Goal: Information Seeking & Learning: Check status

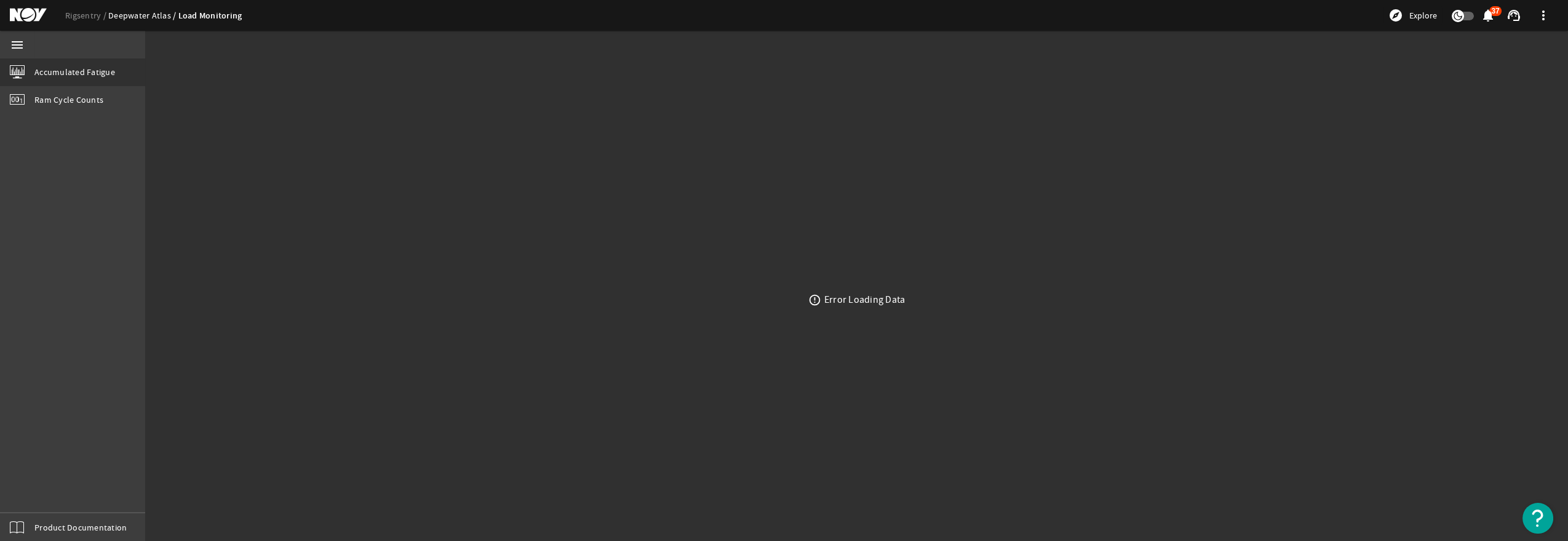
click at [132, 19] on link "Deepwater Atlas" at bounding box center [144, 15] width 70 height 11
click at [95, 16] on link "Rigsentry" at bounding box center [87, 15] width 43 height 11
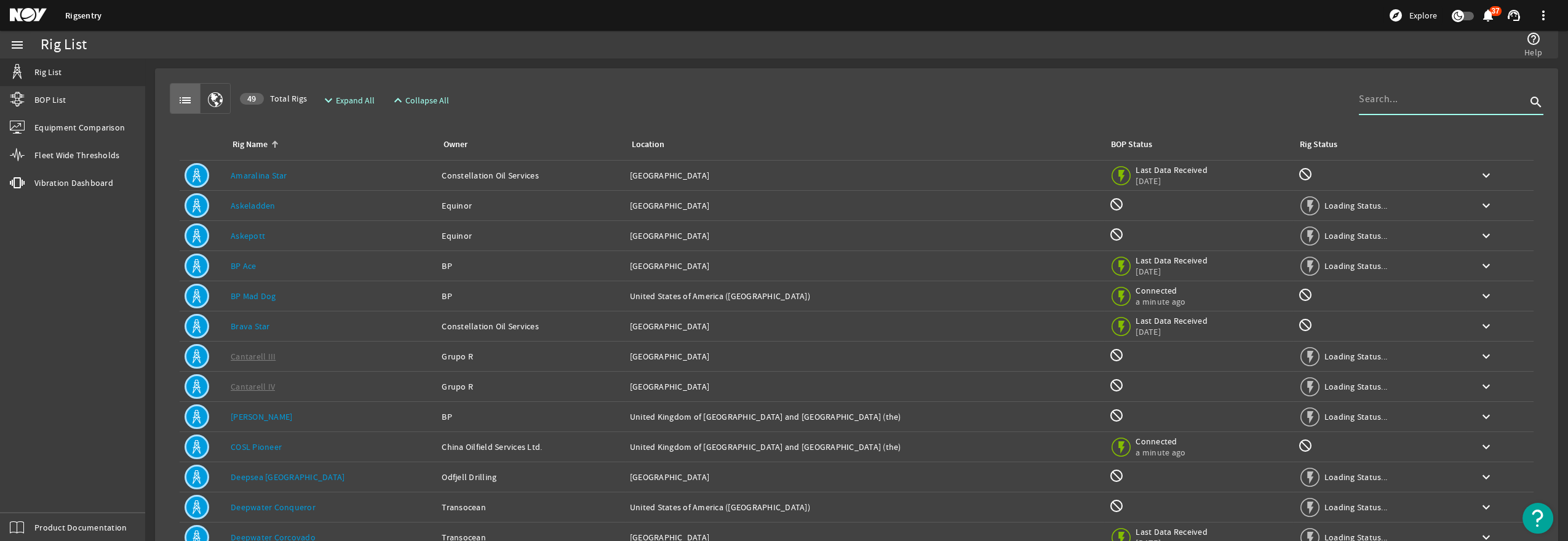
click at [1413, 105] on input at bounding box center [1442, 98] width 167 height 14
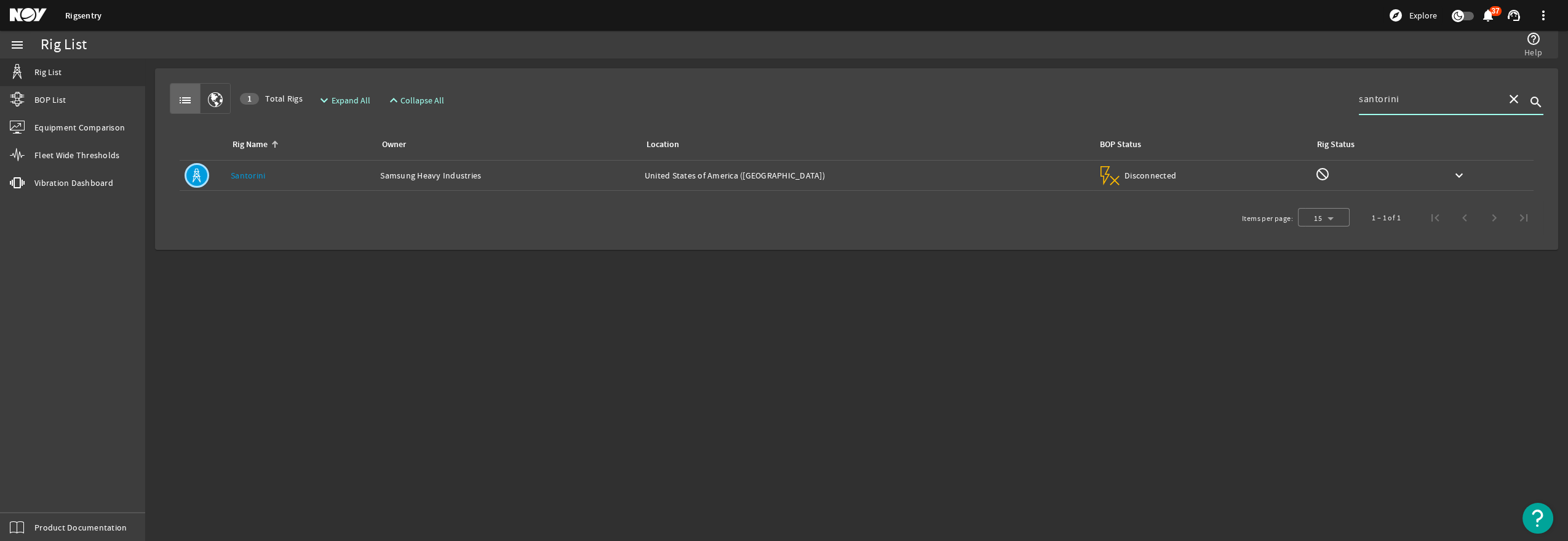
type input "santorini"
click at [249, 175] on link "Santorini" at bounding box center [248, 175] width 34 height 11
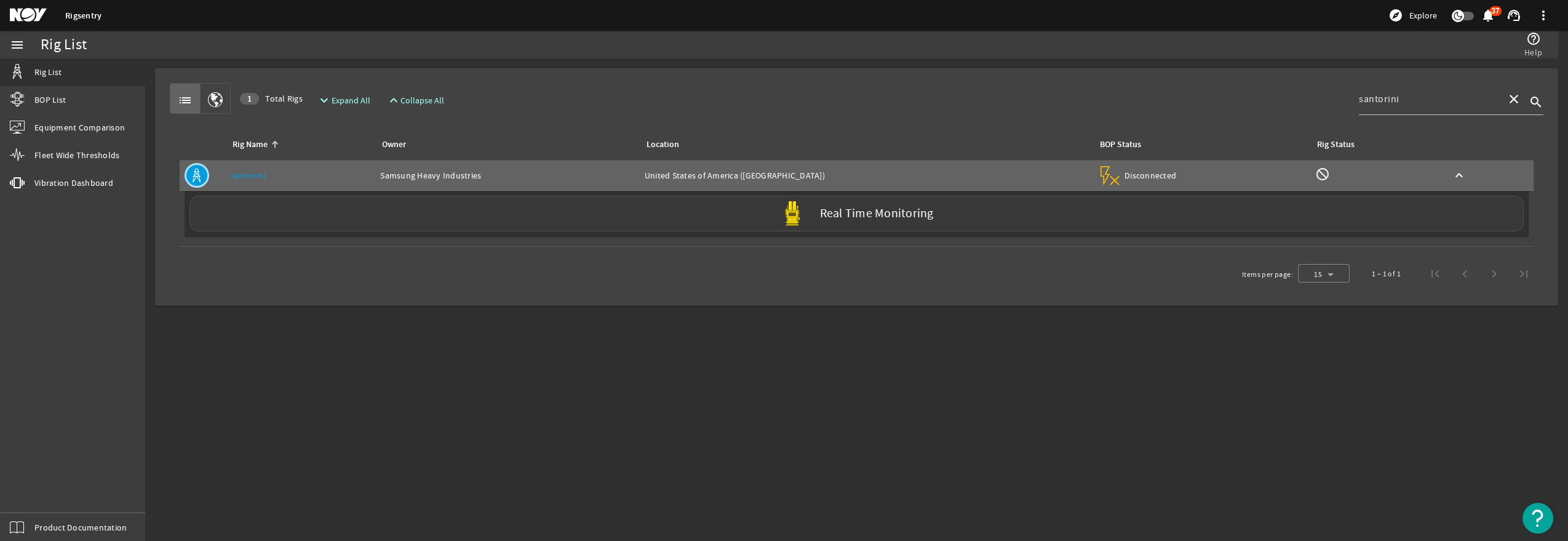
click at [900, 197] on div "Real Time Monitoring" at bounding box center [856, 214] width 1334 height 36
click at [872, 210] on label "Real Time Monitoring" at bounding box center [877, 214] width 114 height 13
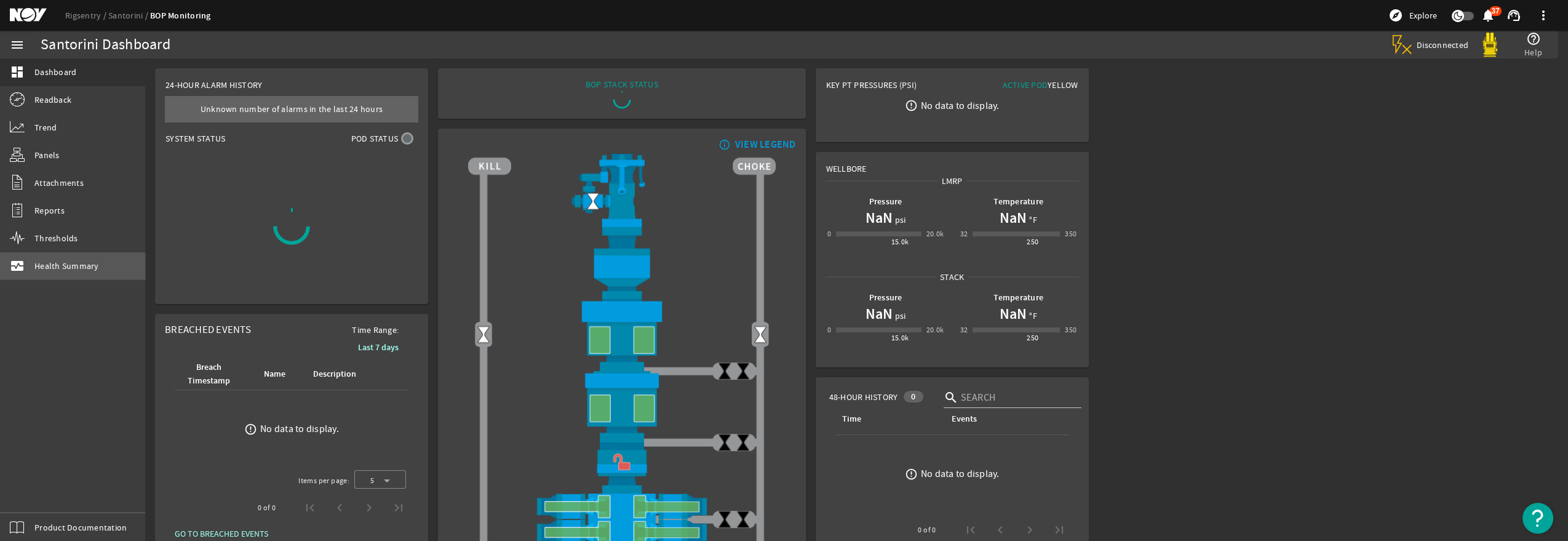
click at [71, 265] on span "Health Summary" at bounding box center [67, 266] width 65 height 12
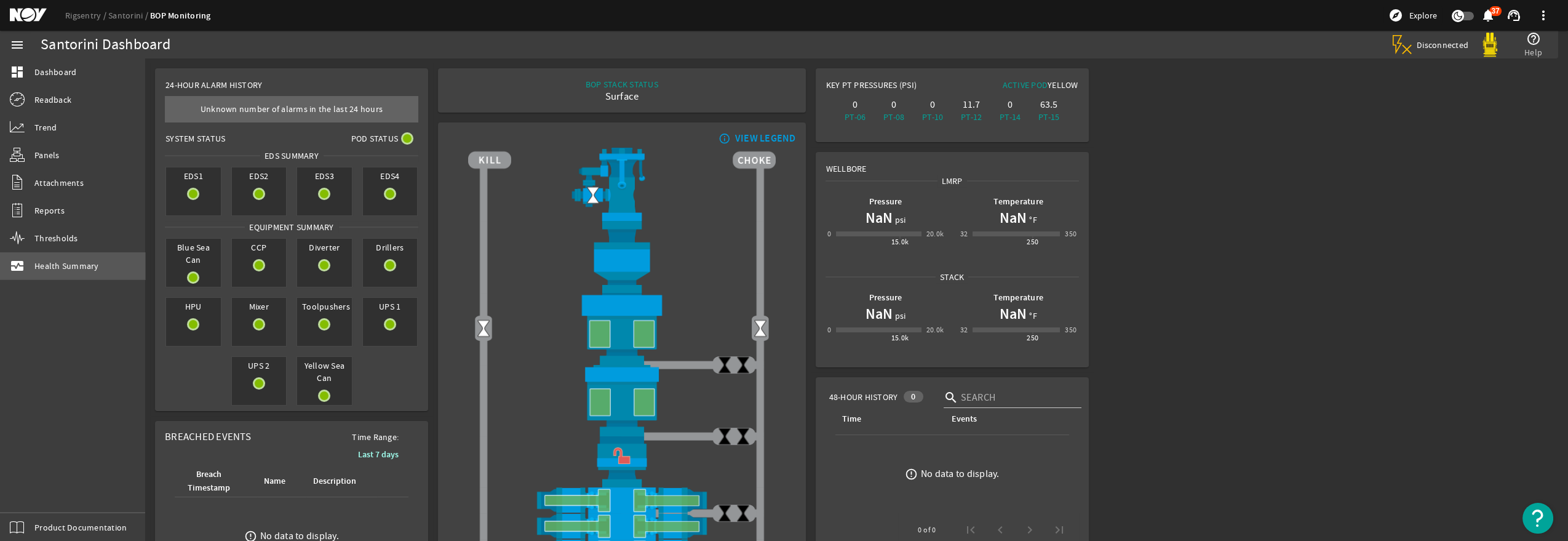
click at [95, 265] on span "Health Summary" at bounding box center [67, 266] width 65 height 12
click at [89, 267] on span "Health Summary" at bounding box center [67, 266] width 65 height 12
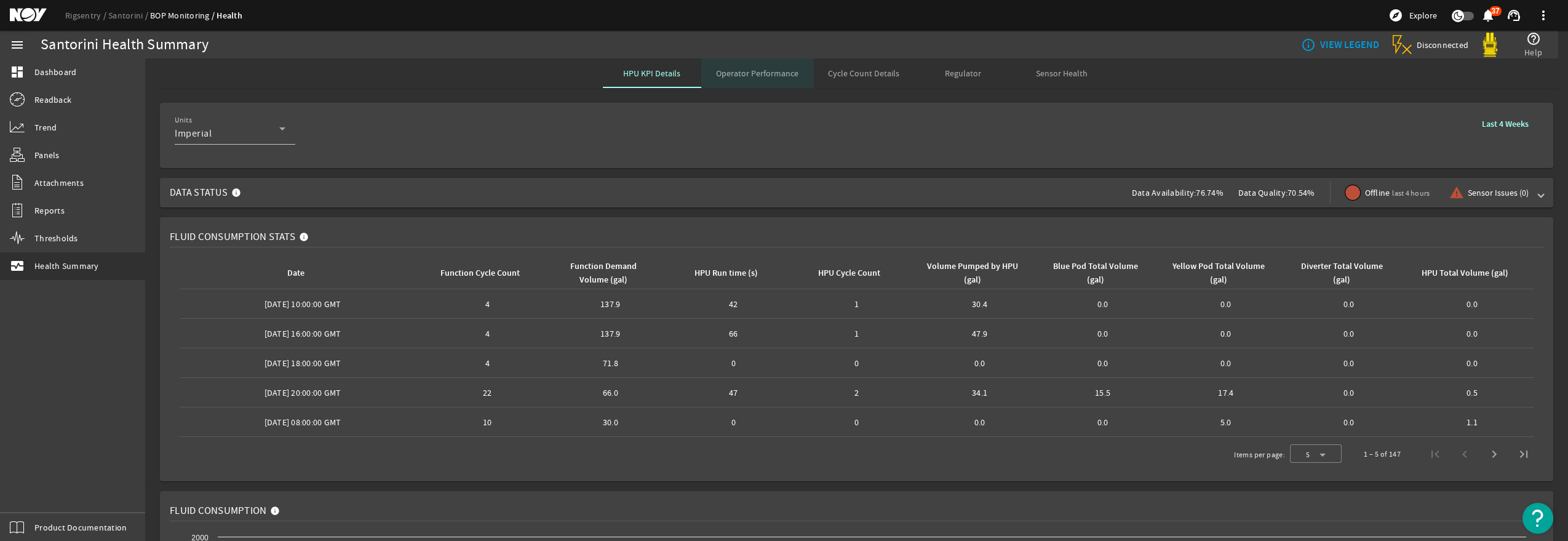
click at [766, 74] on span "Operator Performance" at bounding box center [757, 73] width 82 height 9
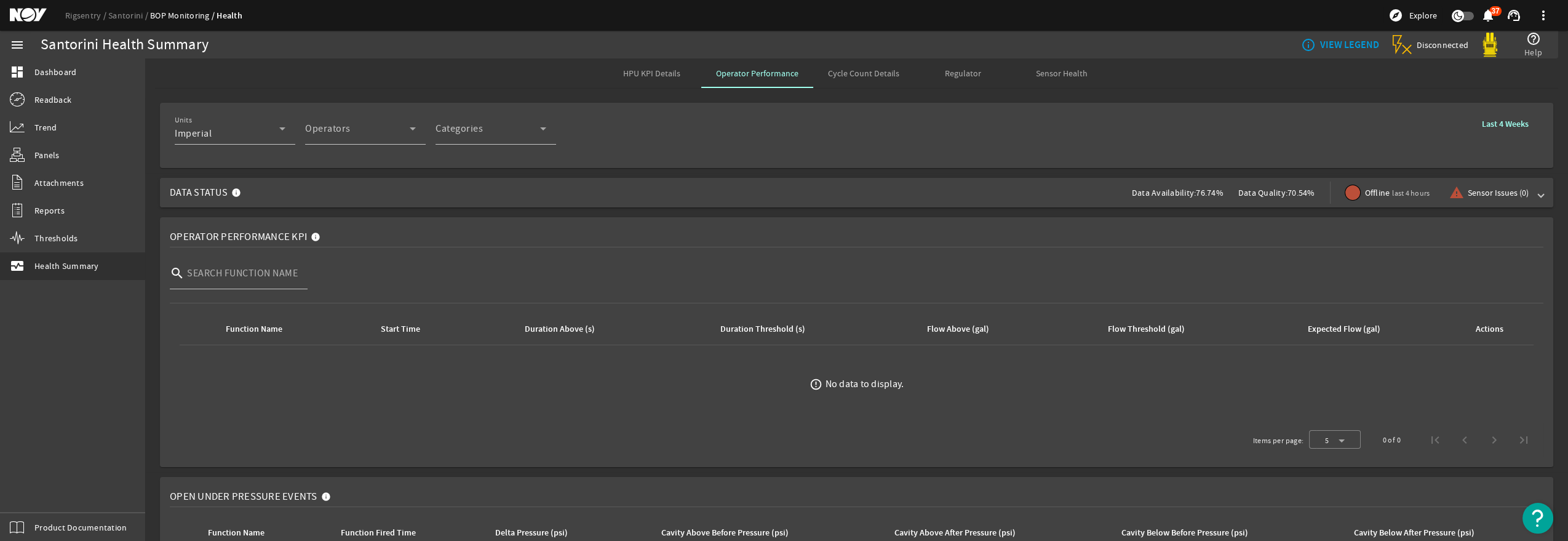
click at [1141, 186] on div "Data Availability: 76.74%" at bounding box center [1185, 192] width 107 height 30
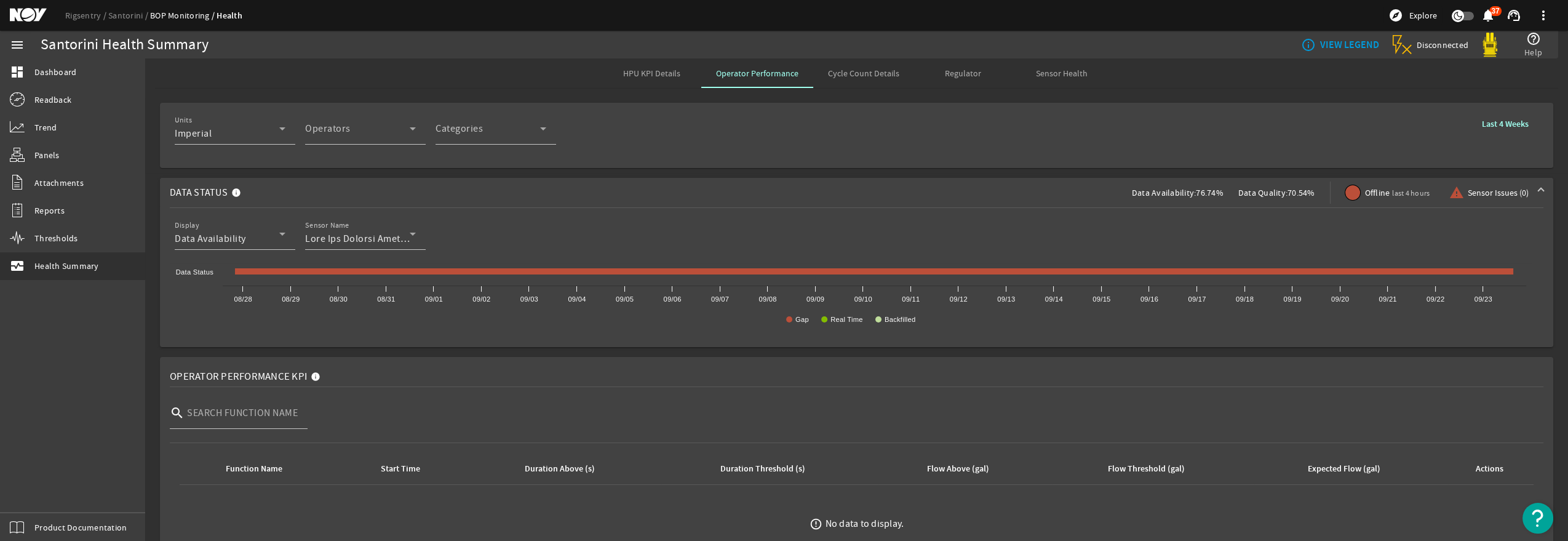
click at [1138, 188] on span "Data Availability:" at bounding box center [1164, 192] width 65 height 11
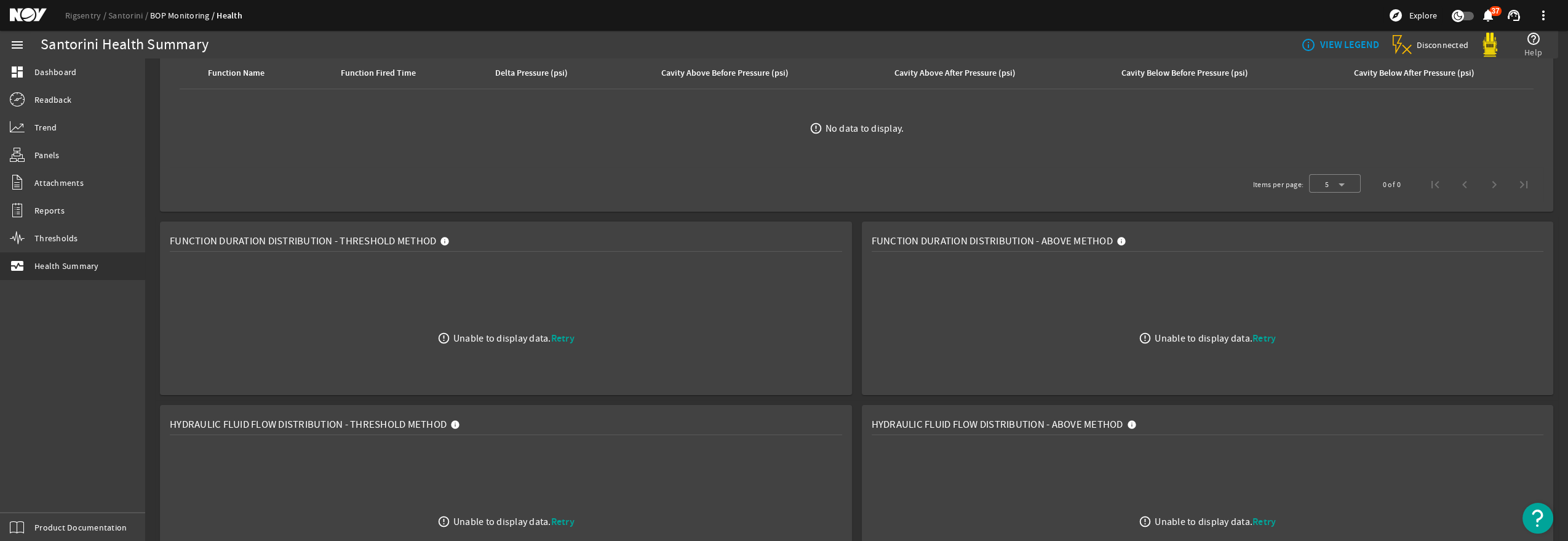
scroll to position [478, 0]
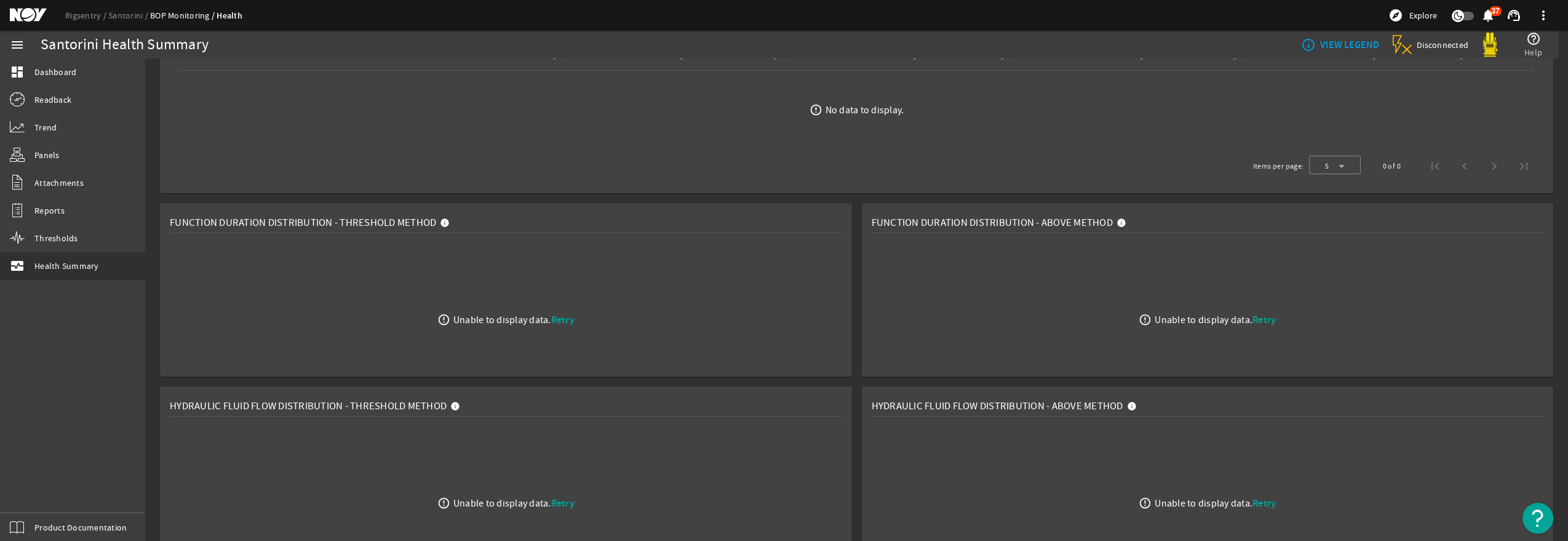
click at [556, 322] on span "Retry" at bounding box center [563, 320] width 23 height 13
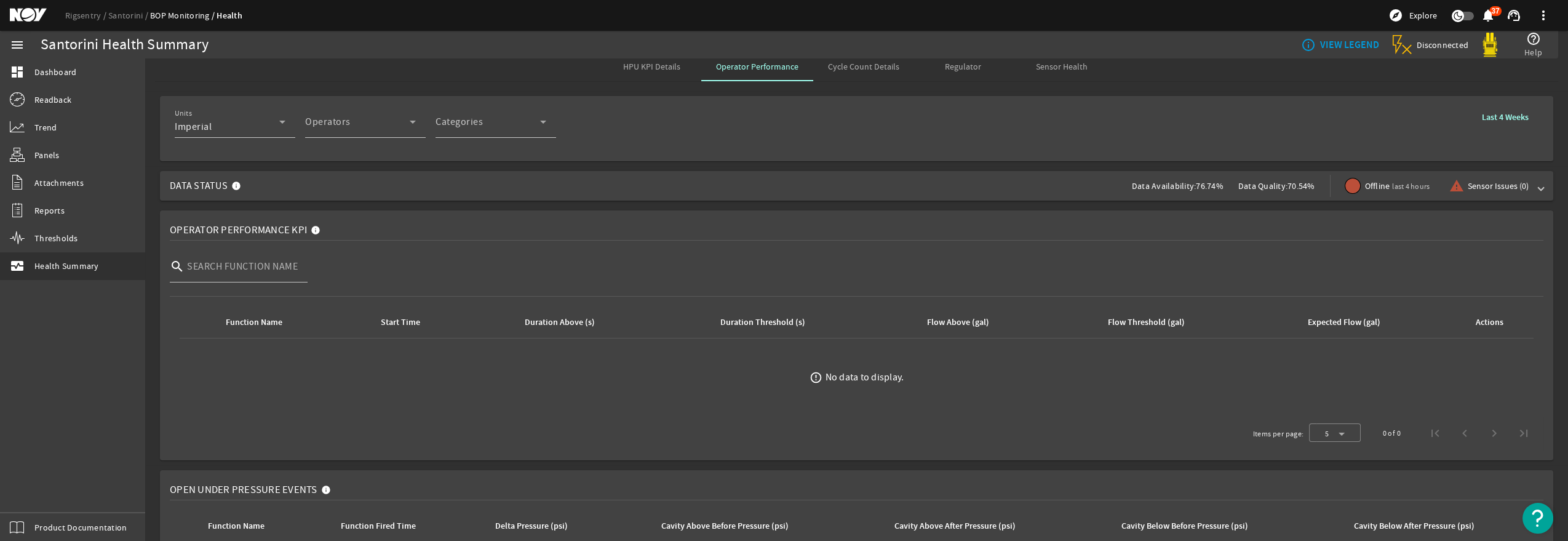
scroll to position [0, 0]
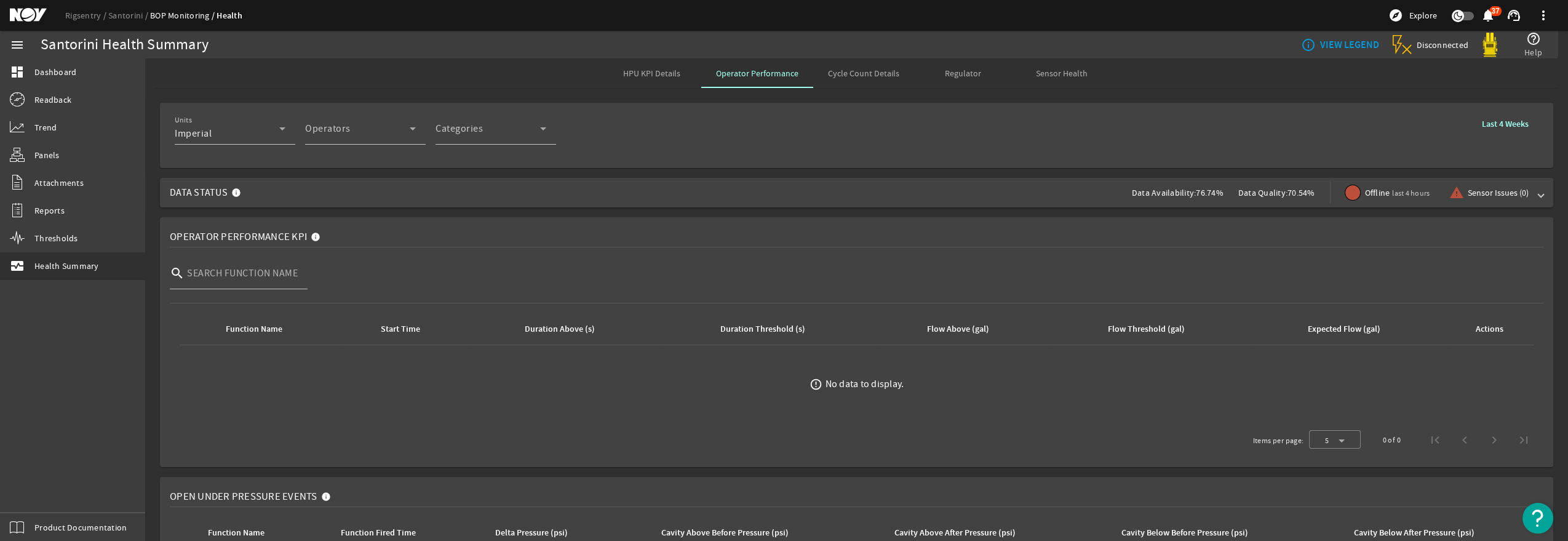
click at [855, 74] on span "Cycle Count Details" at bounding box center [864, 73] width 71 height 9
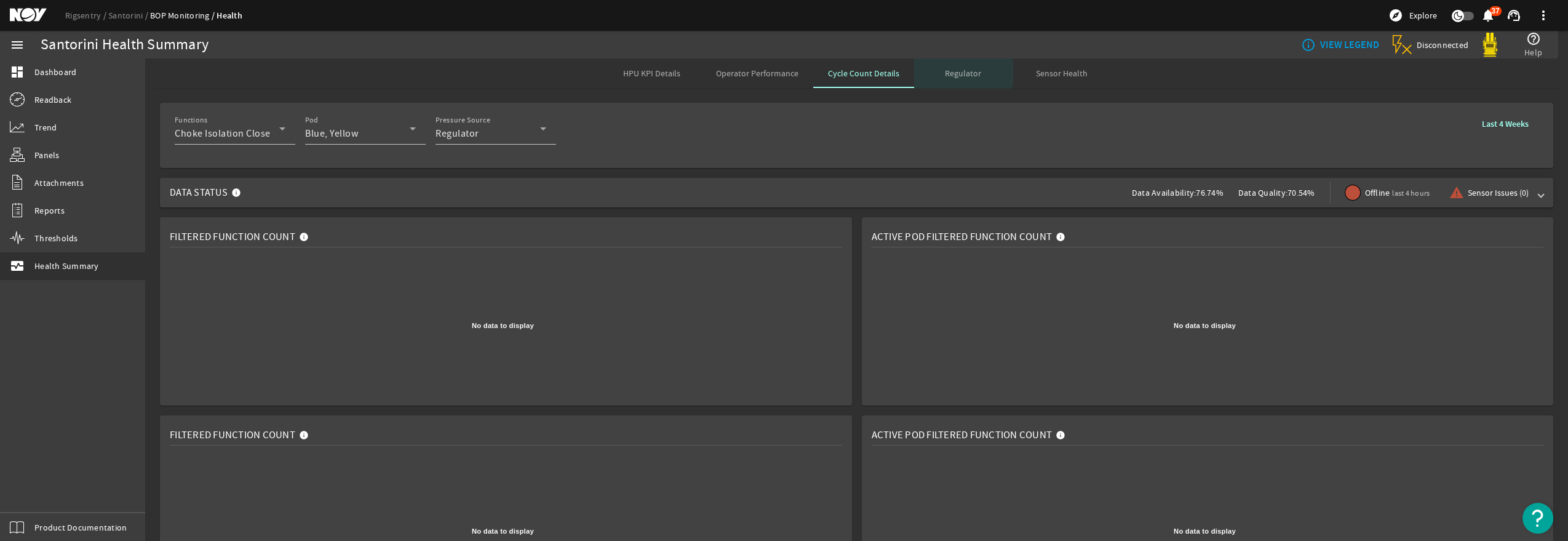
click at [945, 73] on span "Regulator" at bounding box center [963, 73] width 36 height 9
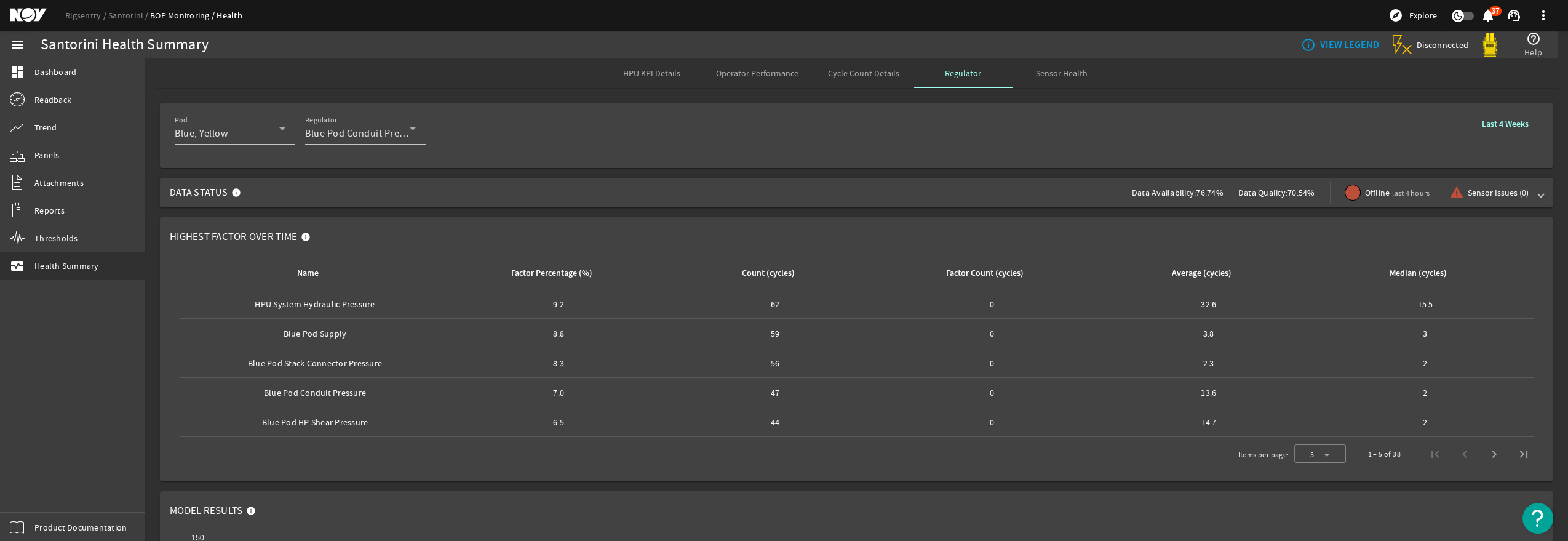
click at [673, 66] on span "HPU KPI Details" at bounding box center [651, 73] width 57 height 30
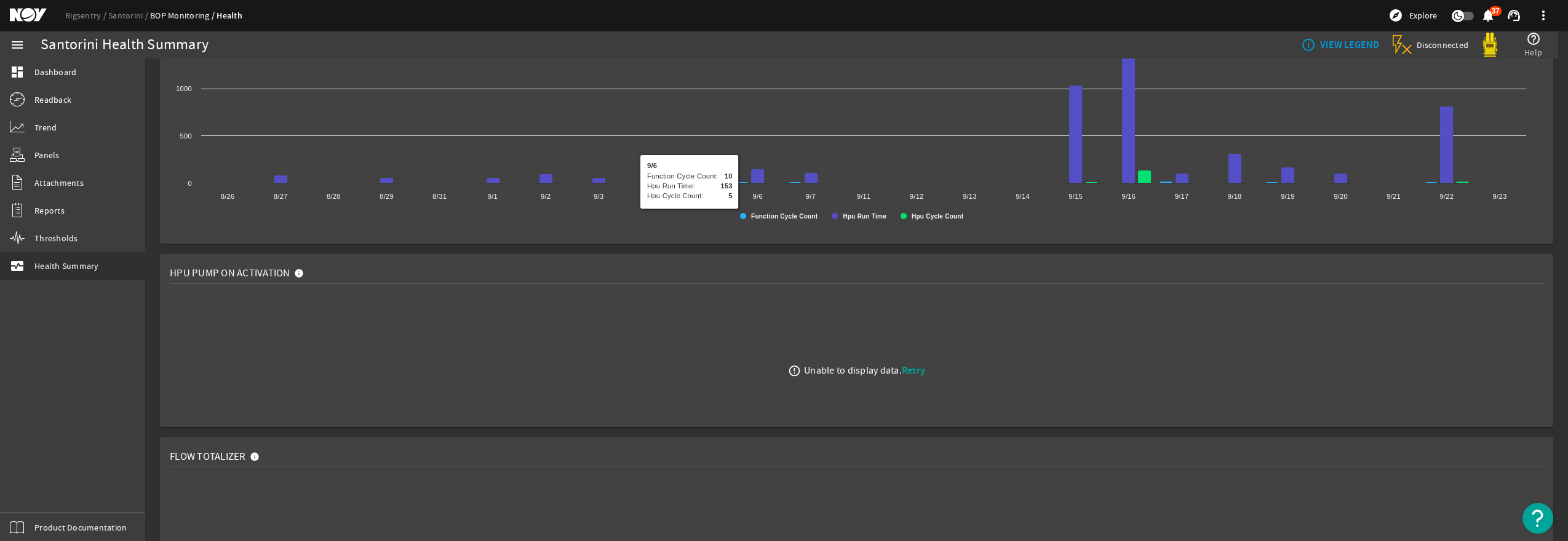
scroll to position [923, 0]
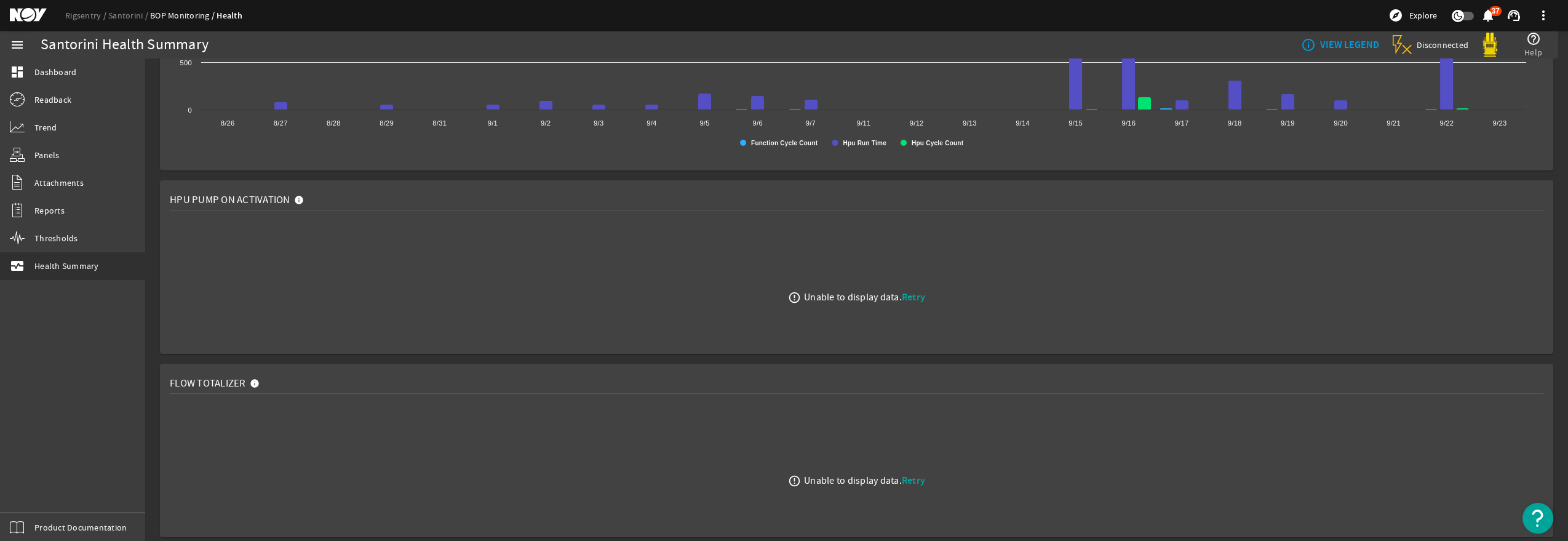
click at [907, 296] on span "Retry" at bounding box center [913, 296] width 23 height 13
click at [906, 489] on div "error_outline Unable to display data. Retry" at bounding box center [856, 481] width 1374 height 154
click at [908, 484] on span "Retry" at bounding box center [913, 480] width 23 height 13
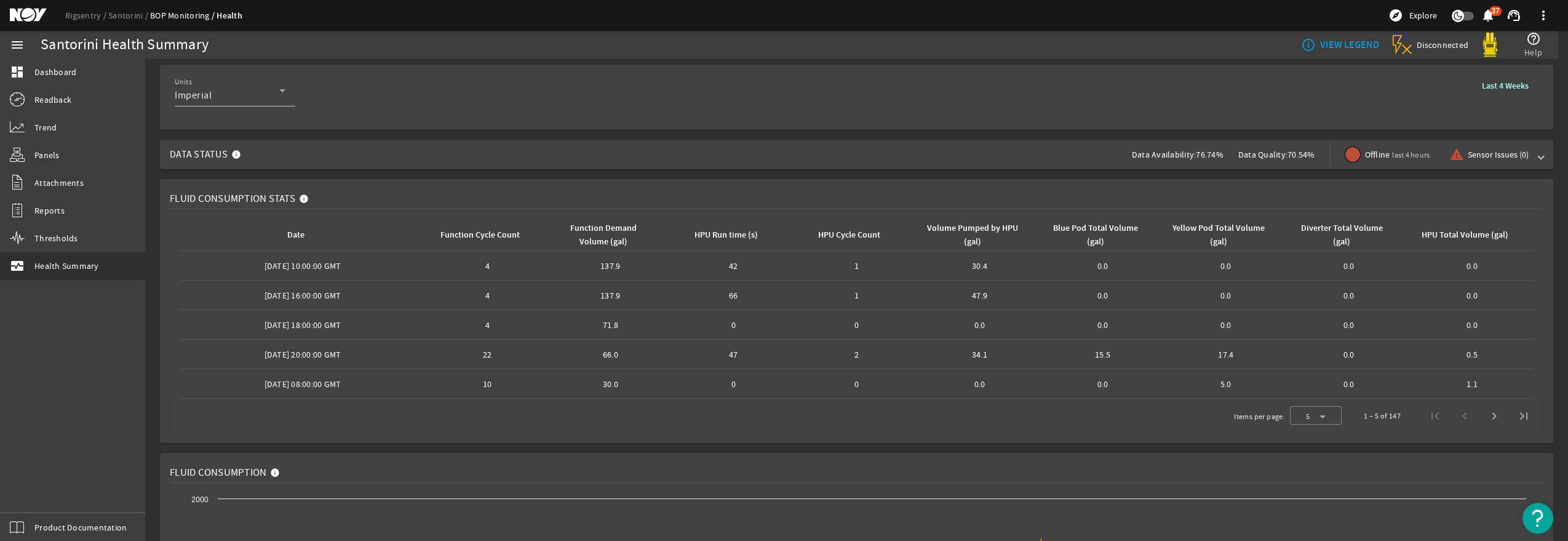
scroll to position [0, 0]
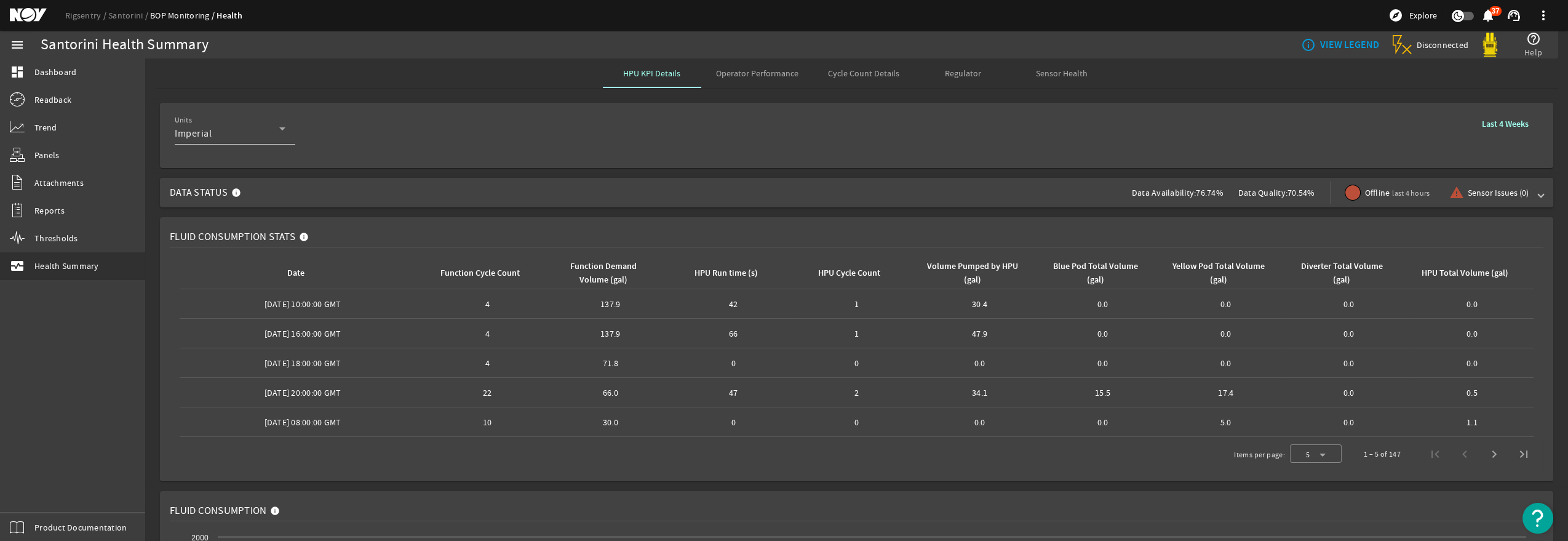
drag, startPoint x: 752, startPoint y: 82, endPoint x: 748, endPoint y: 73, distance: 9.8
click at [749, 80] on span "Operator Performance" at bounding box center [757, 73] width 82 height 30
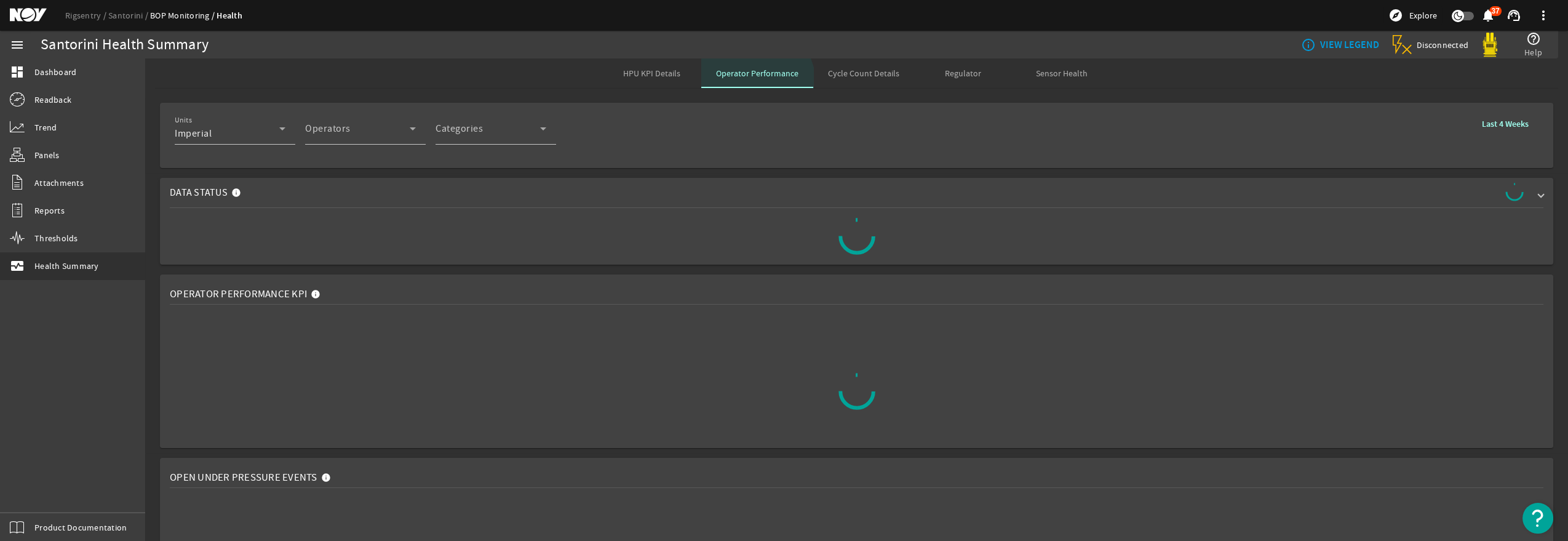
click at [748, 73] on span "Operator Performance" at bounding box center [757, 73] width 82 height 9
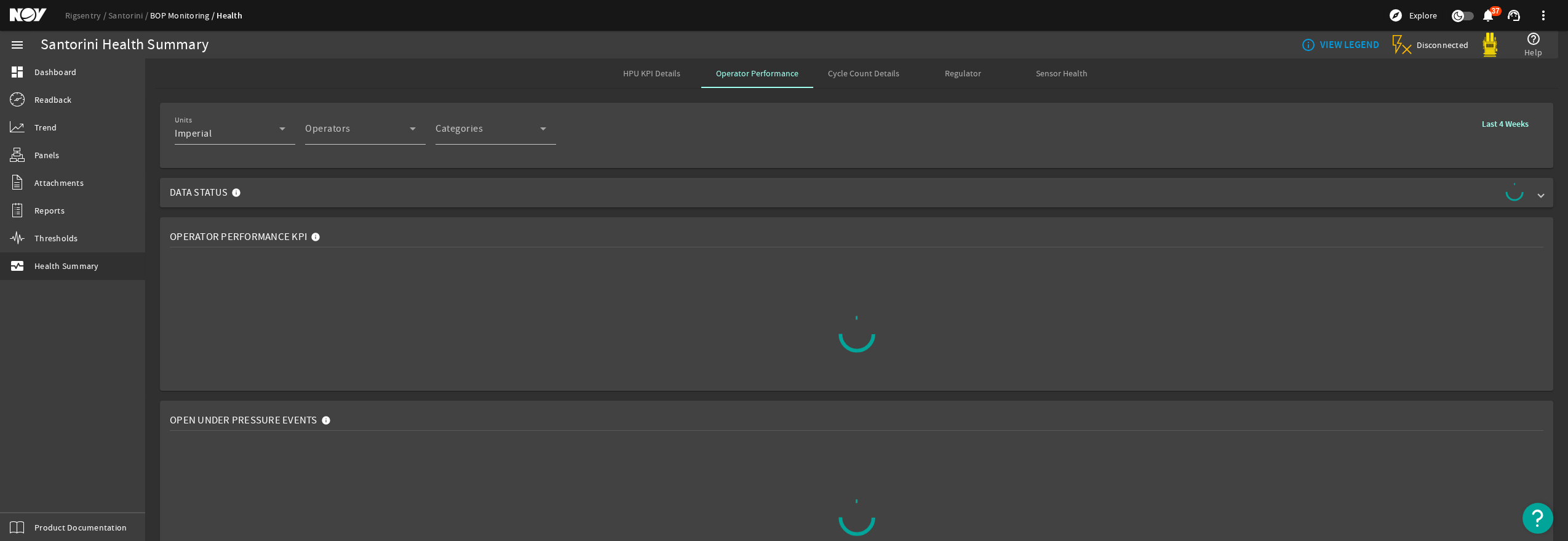
click at [240, 144] on div at bounding box center [234, 151] width 120 height 14
click at [408, 132] on icon at bounding box center [412, 128] width 14 height 14
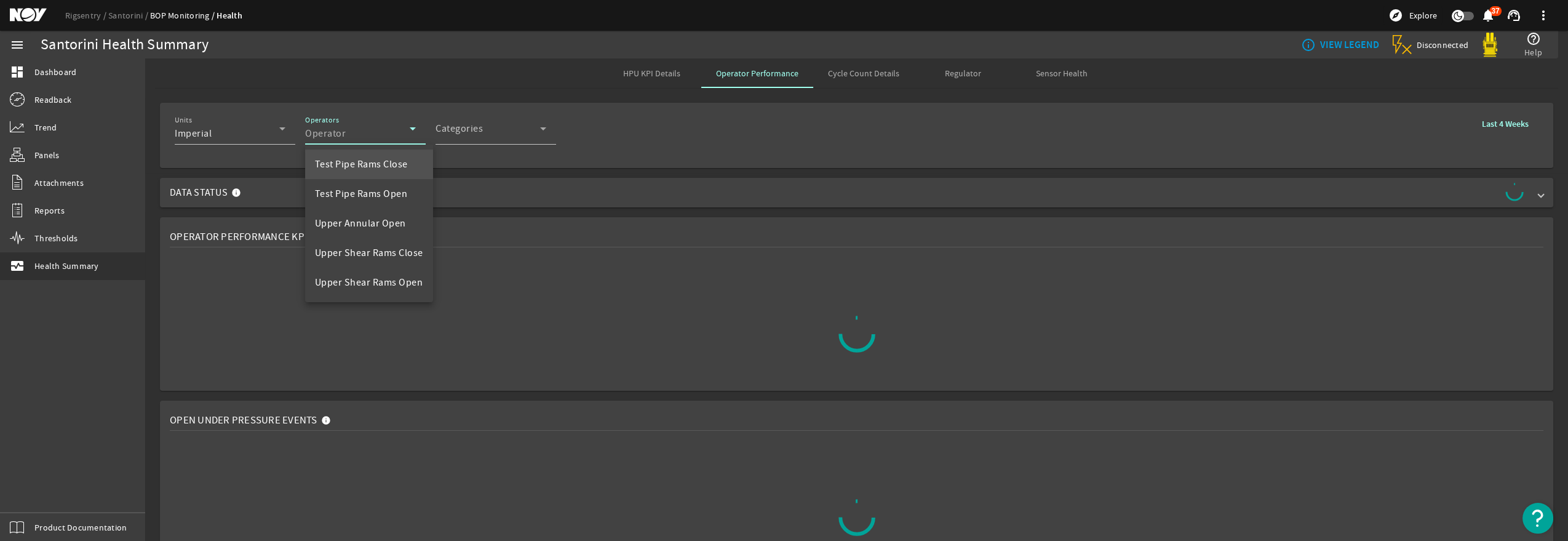
click at [369, 159] on span "Test Pipe Rams Close" at bounding box center [361, 164] width 93 height 14
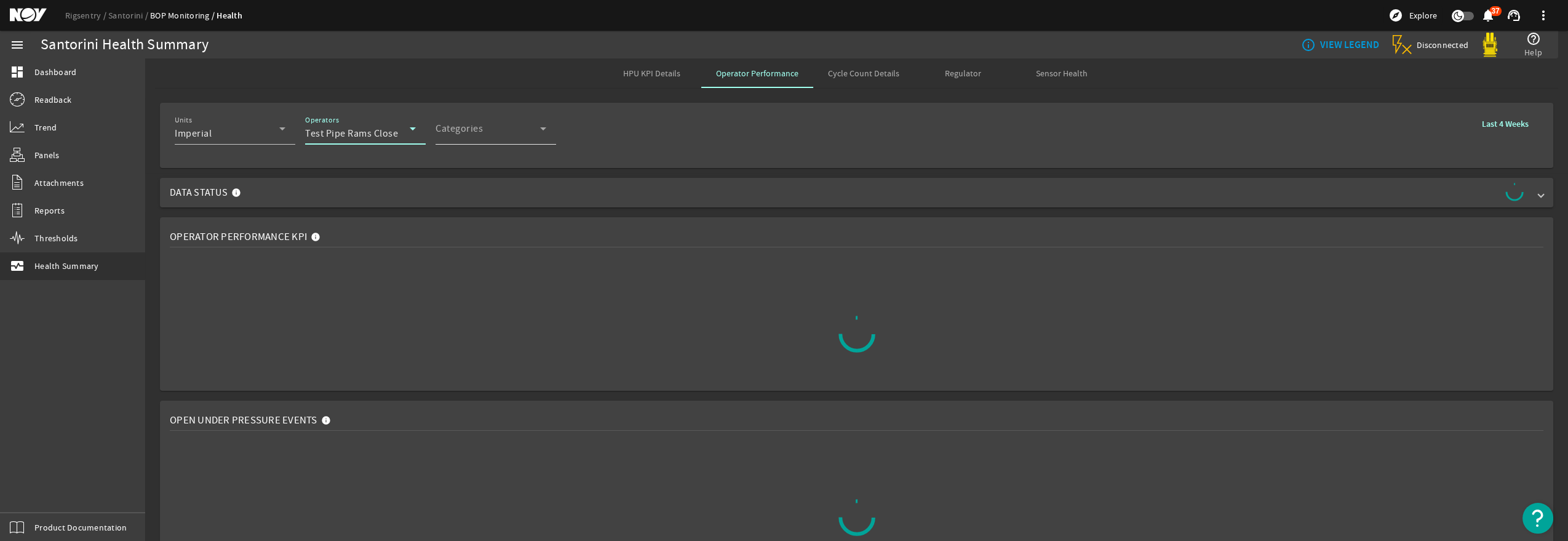
click at [539, 126] on icon at bounding box center [543, 128] width 14 height 14
click at [482, 158] on mat-option "Default" at bounding box center [495, 164] width 120 height 30
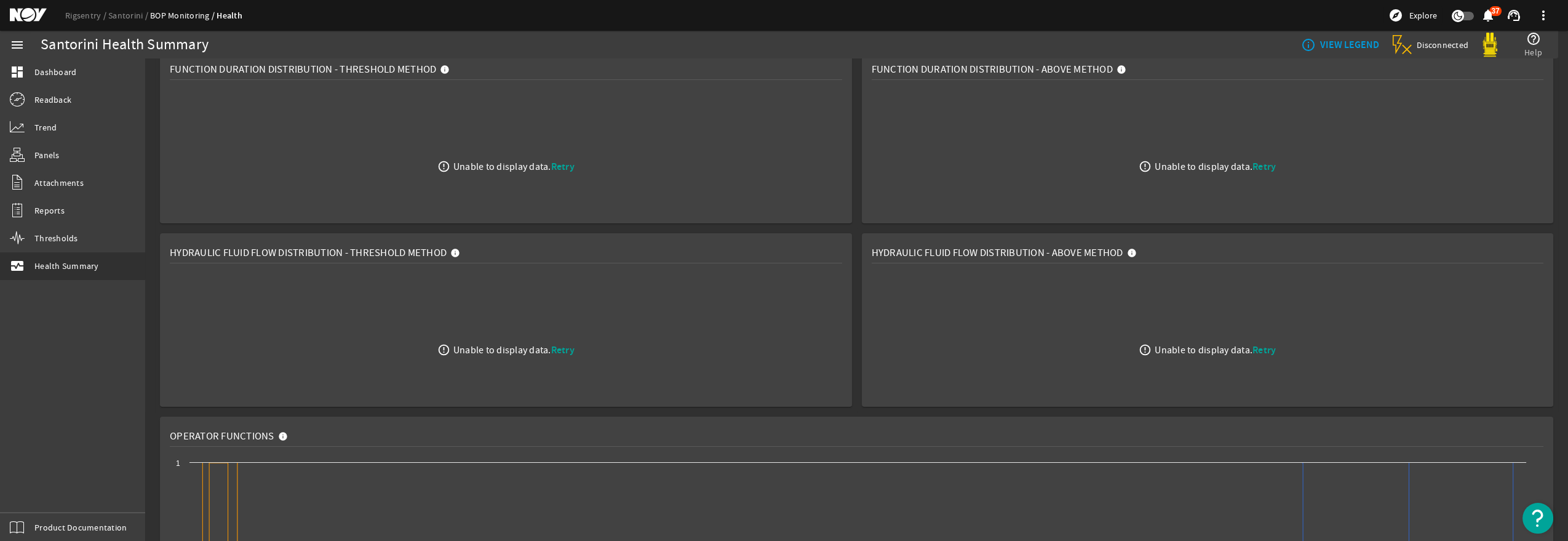
scroll to position [630, 0]
click at [555, 358] on div "error_outline Unable to display data. Retry" at bounding box center [506, 351] width 672 height 154
click at [572, 232] on rigsentry-mat-card "Hydraulic Fluid Flow Distribution - Threshold Method error_outline Unable to di…" at bounding box center [506, 320] width 702 height 184
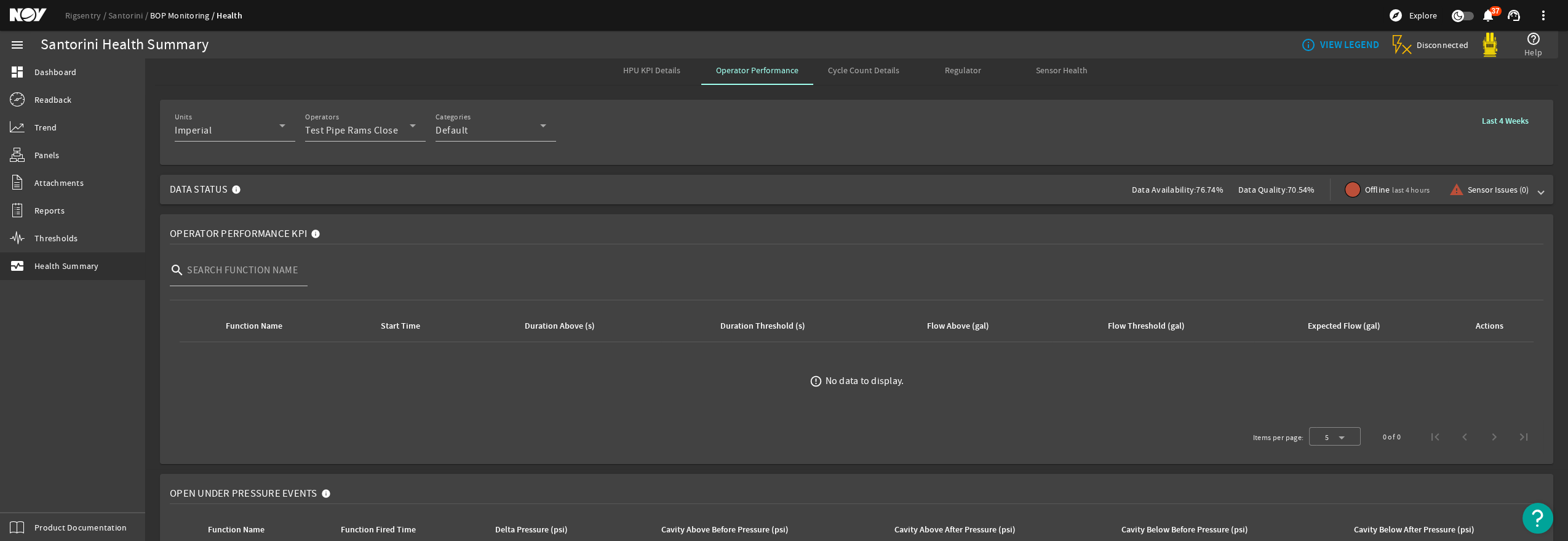
scroll to position [0, 0]
click at [361, 129] on span "Test Pipe Rams Close" at bounding box center [351, 133] width 93 height 12
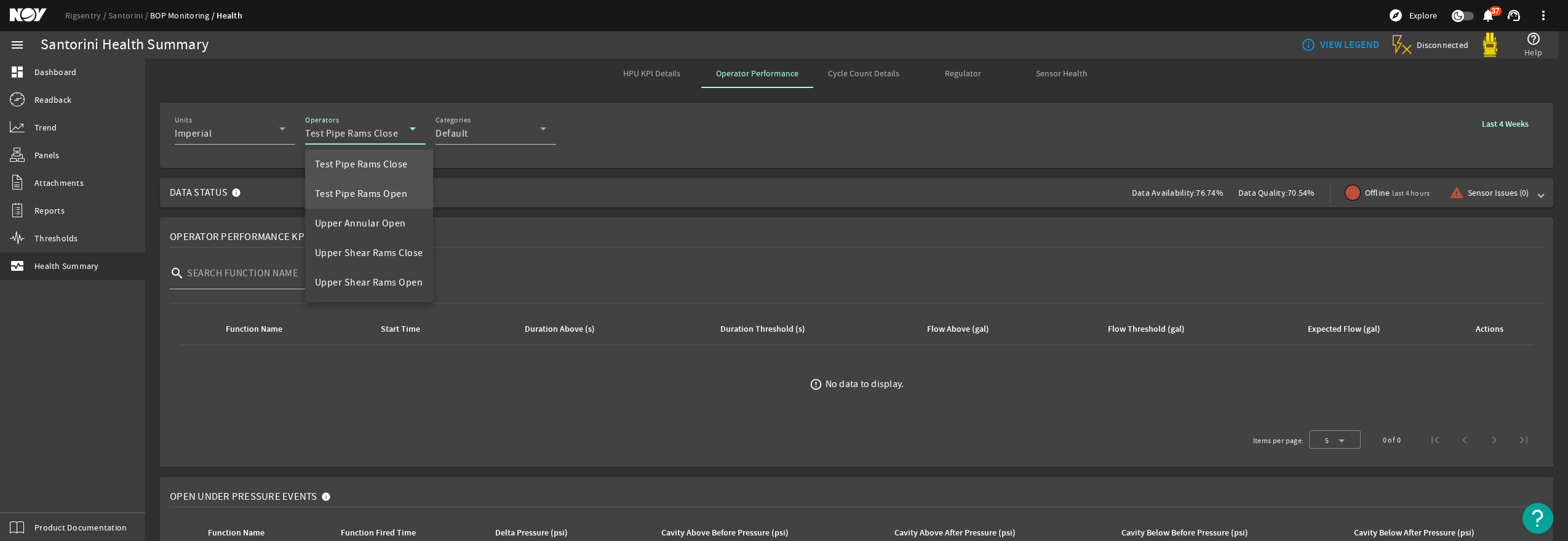
click at [379, 197] on span "Test Pipe Rams Open" at bounding box center [361, 193] width 93 height 14
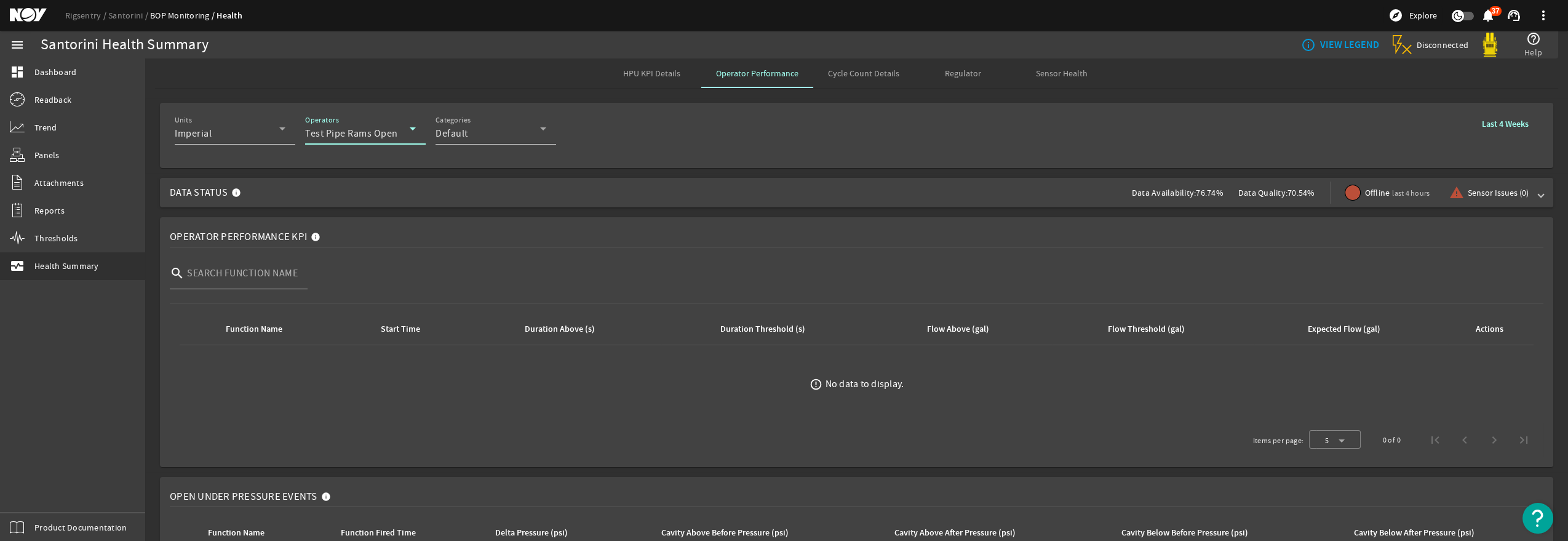
click at [387, 132] on span "Test Pipe Rams Open" at bounding box center [351, 133] width 93 height 12
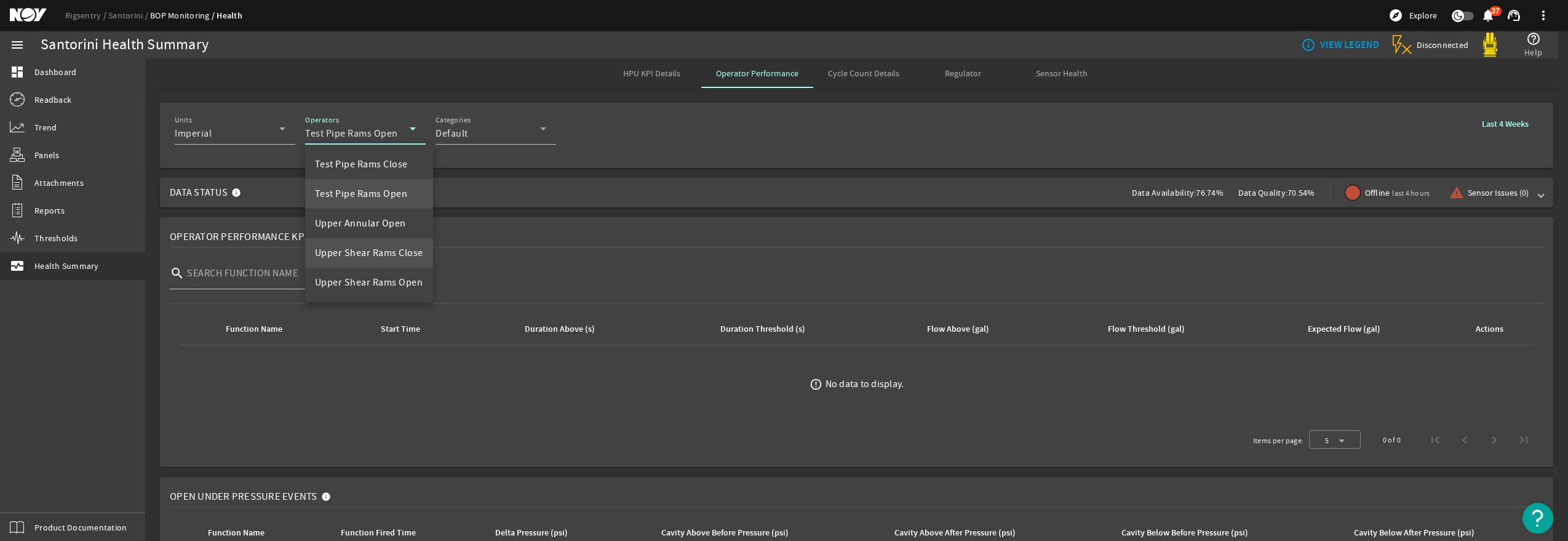
click at [396, 266] on mat-option "Upper Shear Rams Close" at bounding box center [369, 252] width 128 height 30
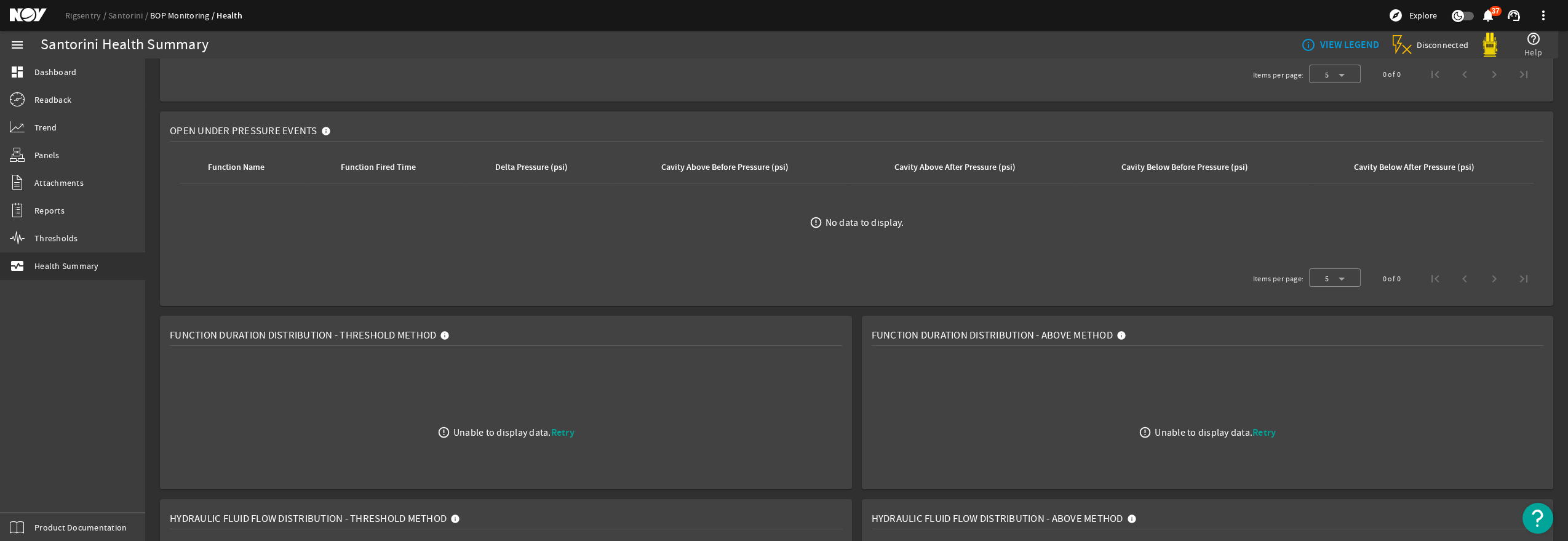
scroll to position [546, 0]
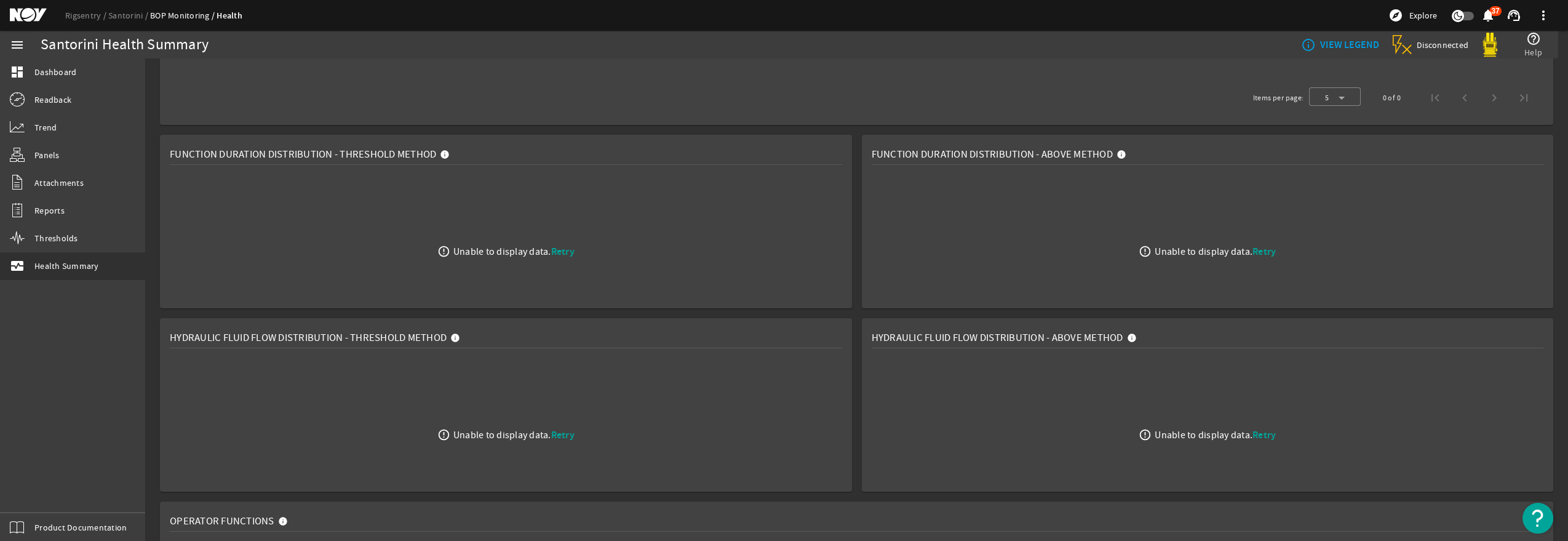
click at [306, 152] on span "Function Duration Distribution - Threshold Method" at bounding box center [303, 155] width 267 height 12
click at [444, 249] on mat-icon "error_outline" at bounding box center [443, 251] width 13 height 13
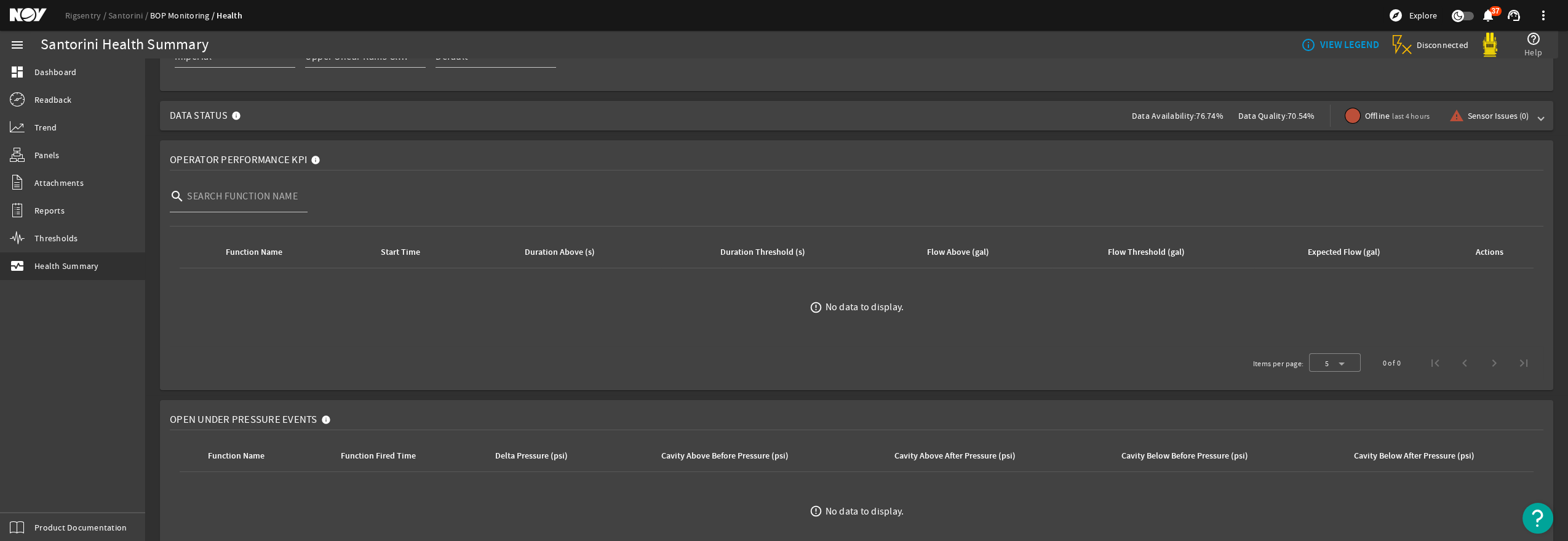
scroll to position [0, 0]
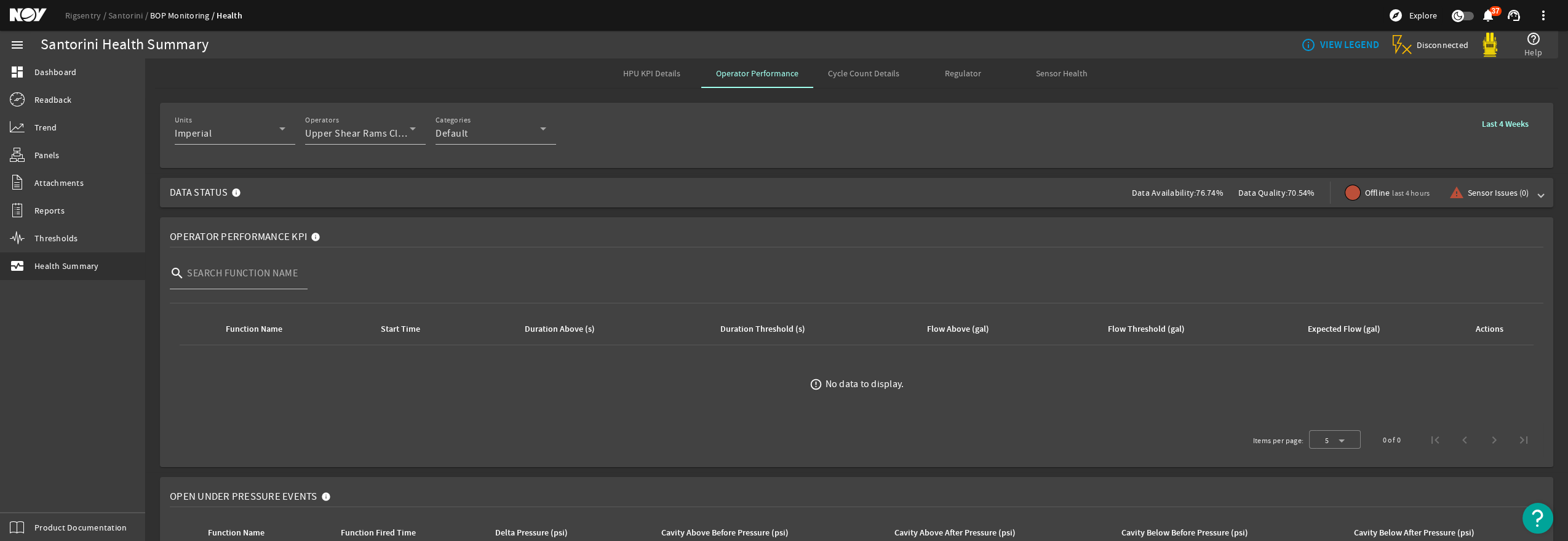
click at [258, 148] on div at bounding box center [234, 151] width 120 height 14
click at [260, 131] on div "Imperial" at bounding box center [227, 133] width 104 height 14
click at [260, 136] on div at bounding box center [784, 270] width 1568 height 541
click at [449, 131] on span "Default" at bounding box center [451, 133] width 32 height 12
click at [396, 129] on div at bounding box center [784, 270] width 1568 height 541
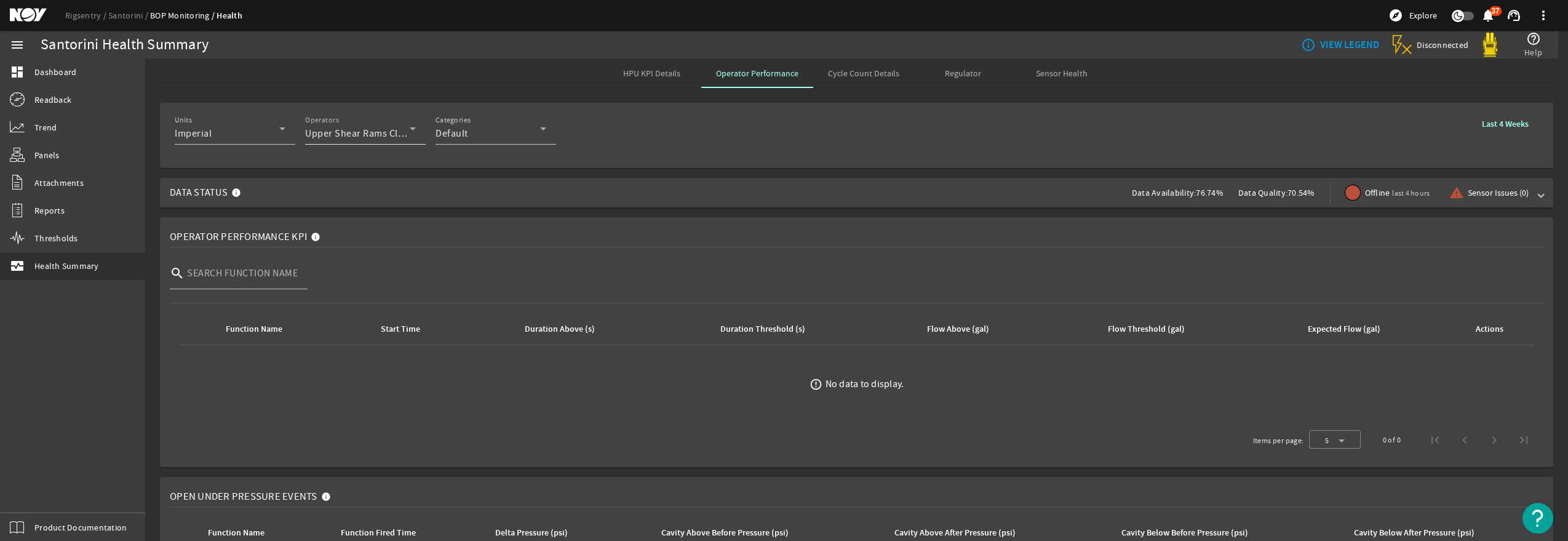
click at [394, 135] on span "Upper Shear Rams Close" at bounding box center [359, 133] width 109 height 12
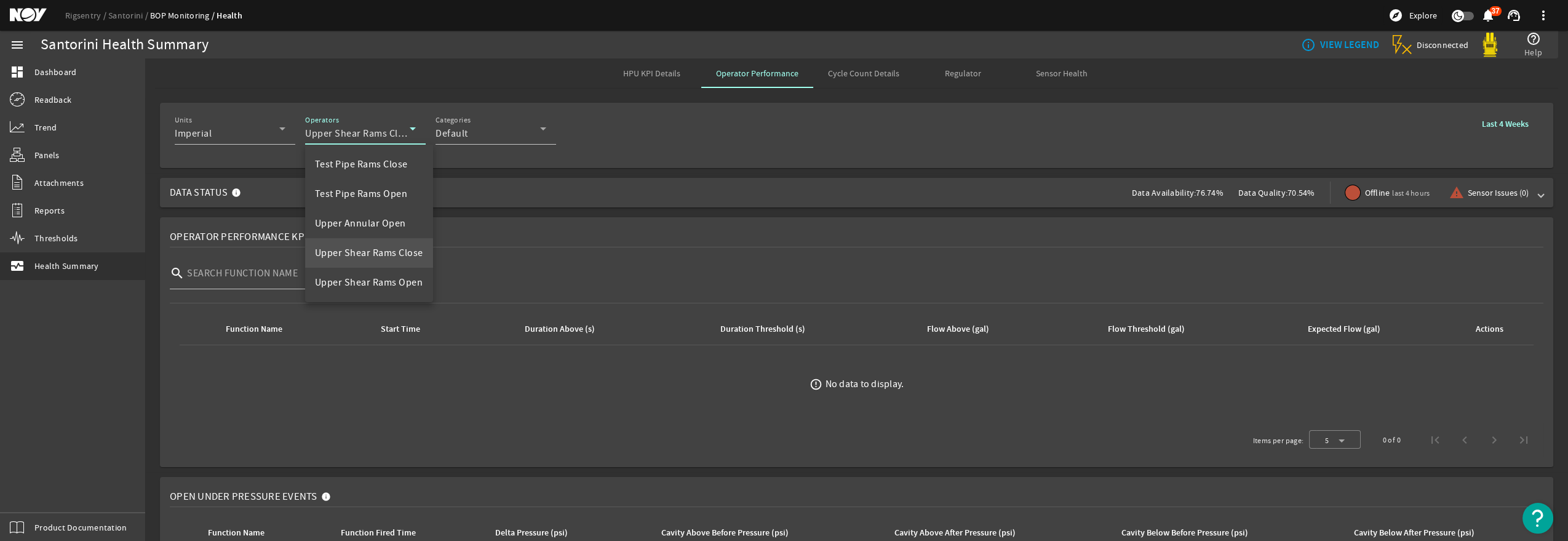
click at [504, 135] on div at bounding box center [784, 270] width 1568 height 541
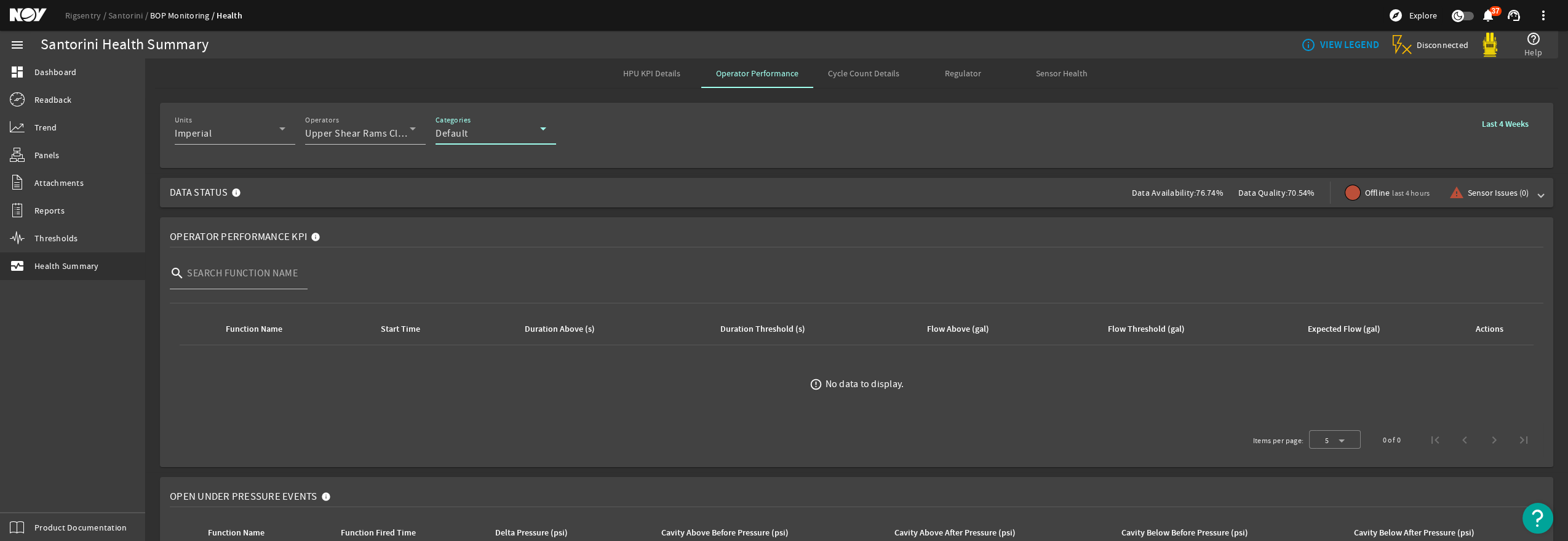
click at [509, 129] on div "Default" at bounding box center [488, 133] width 104 height 14
click at [494, 189] on mat-option "Choke" at bounding box center [495, 193] width 120 height 30
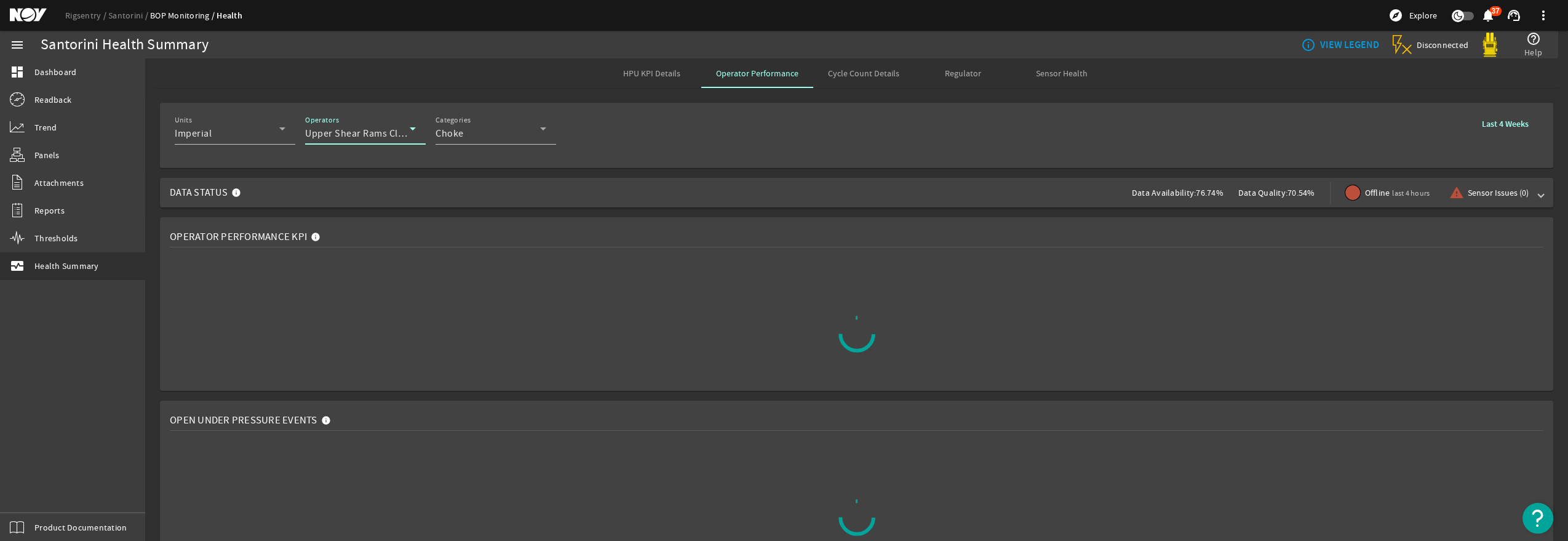
click at [379, 131] on span "Upper Shear Rams Close" at bounding box center [359, 133] width 109 height 12
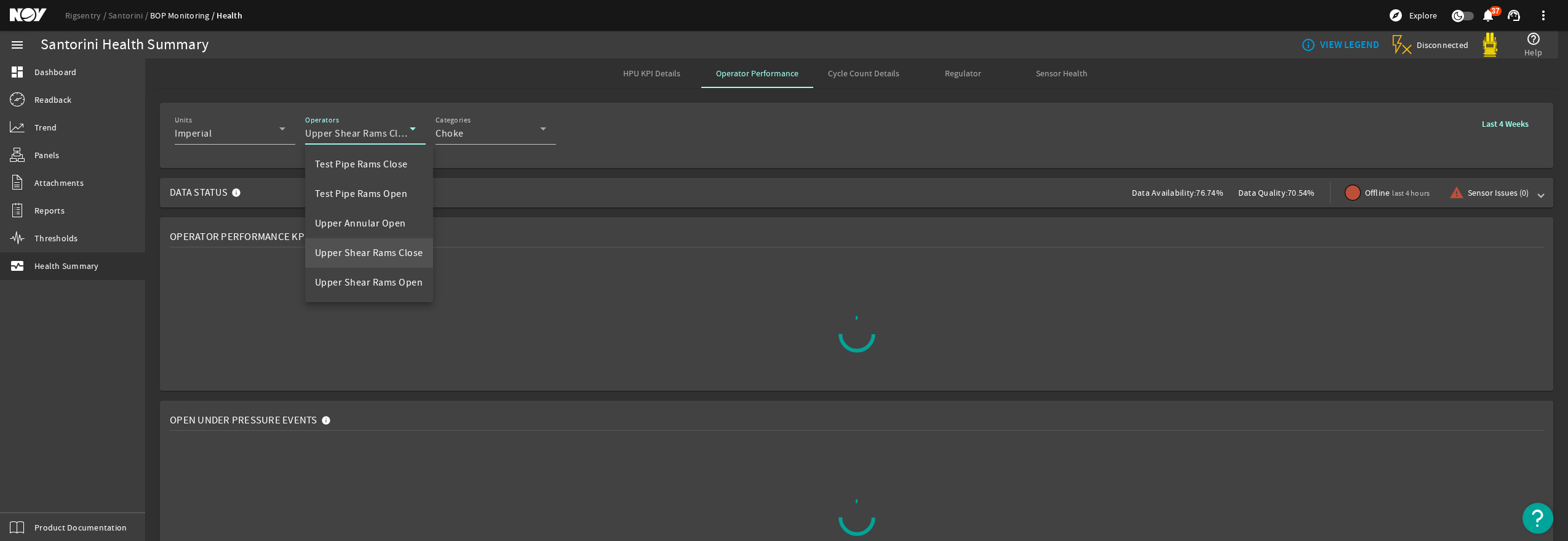
click at [474, 132] on div at bounding box center [784, 270] width 1568 height 541
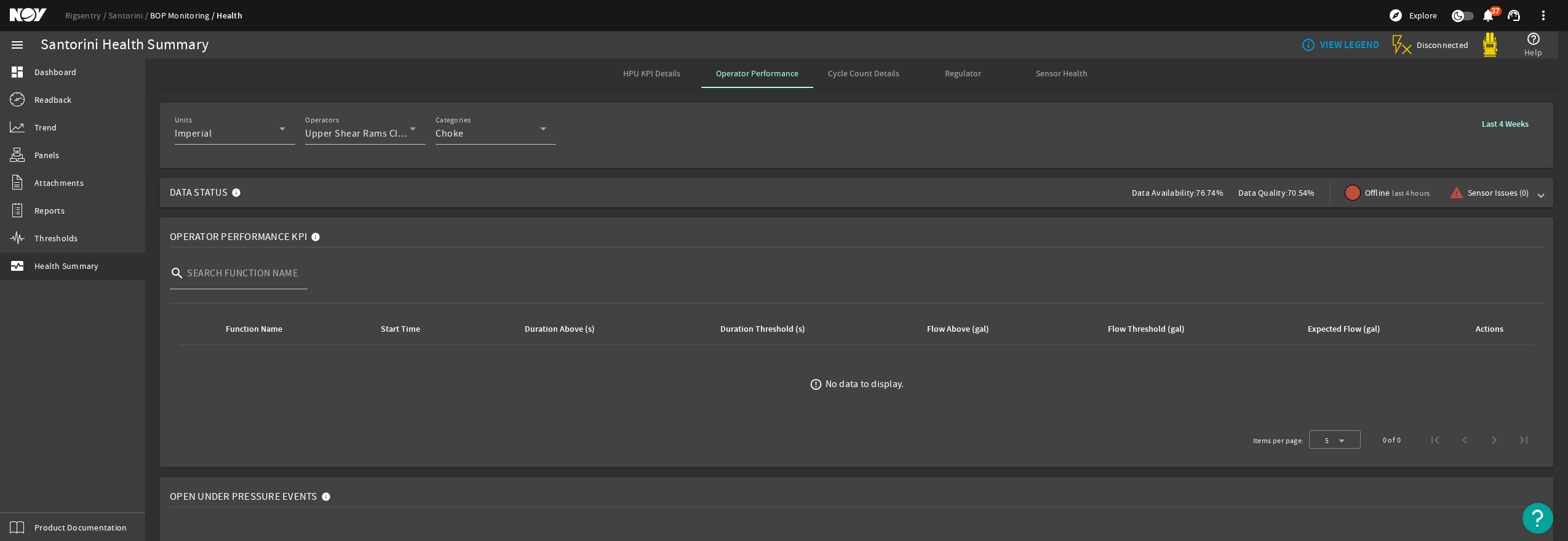
click at [474, 132] on div "Choke" at bounding box center [488, 133] width 104 height 14
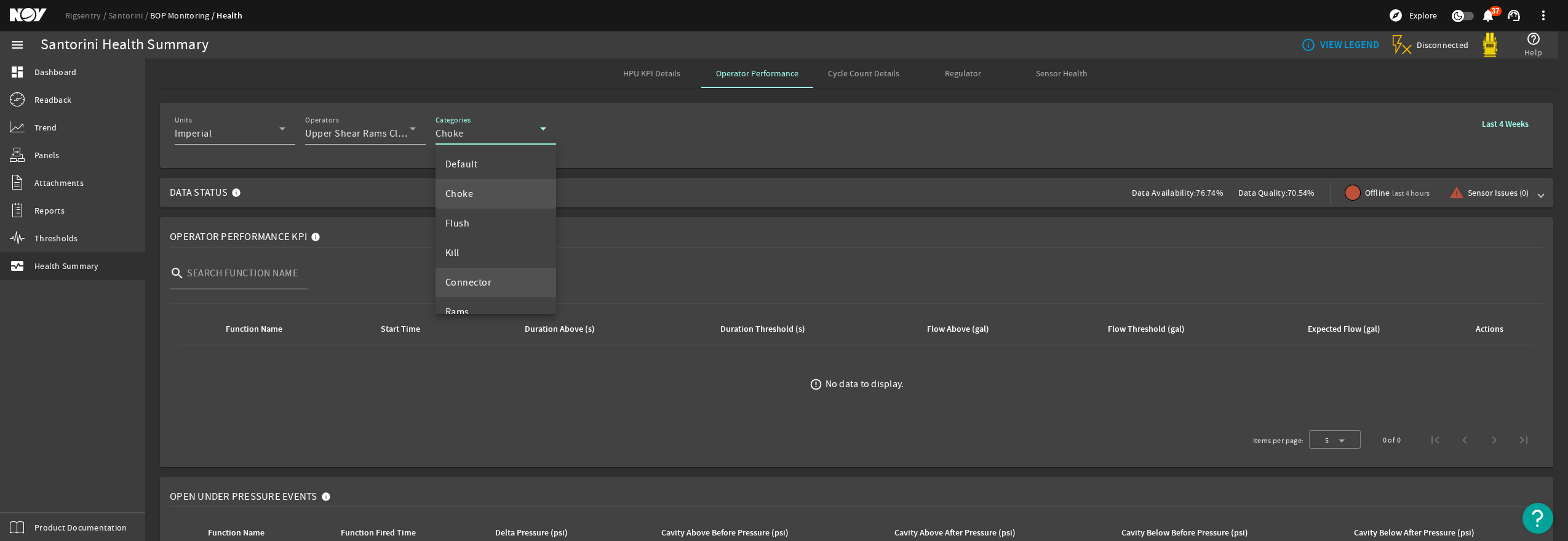
click at [492, 283] on mat-option "Connector" at bounding box center [495, 282] width 120 height 30
click at [828, 66] on span "Cycle Count Details" at bounding box center [864, 73] width 71 height 30
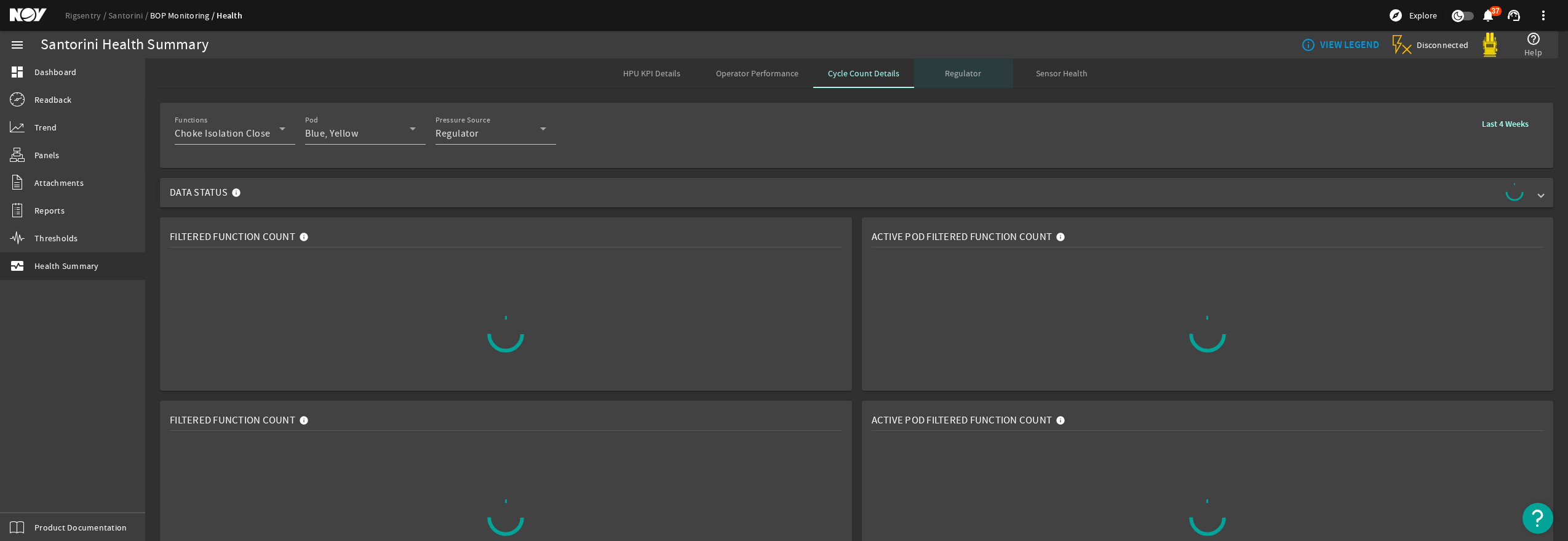
click at [945, 74] on span "Regulator" at bounding box center [963, 73] width 36 height 9
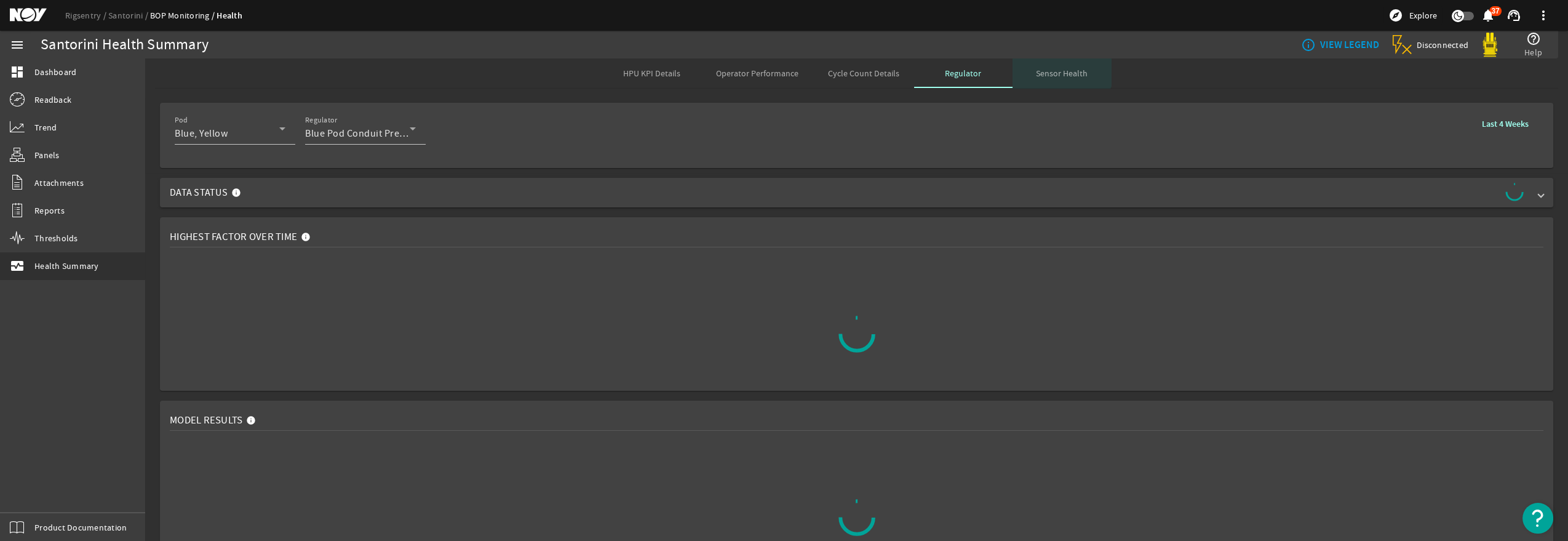
click at [1046, 69] on span "Sensor Health" at bounding box center [1061, 73] width 52 height 9
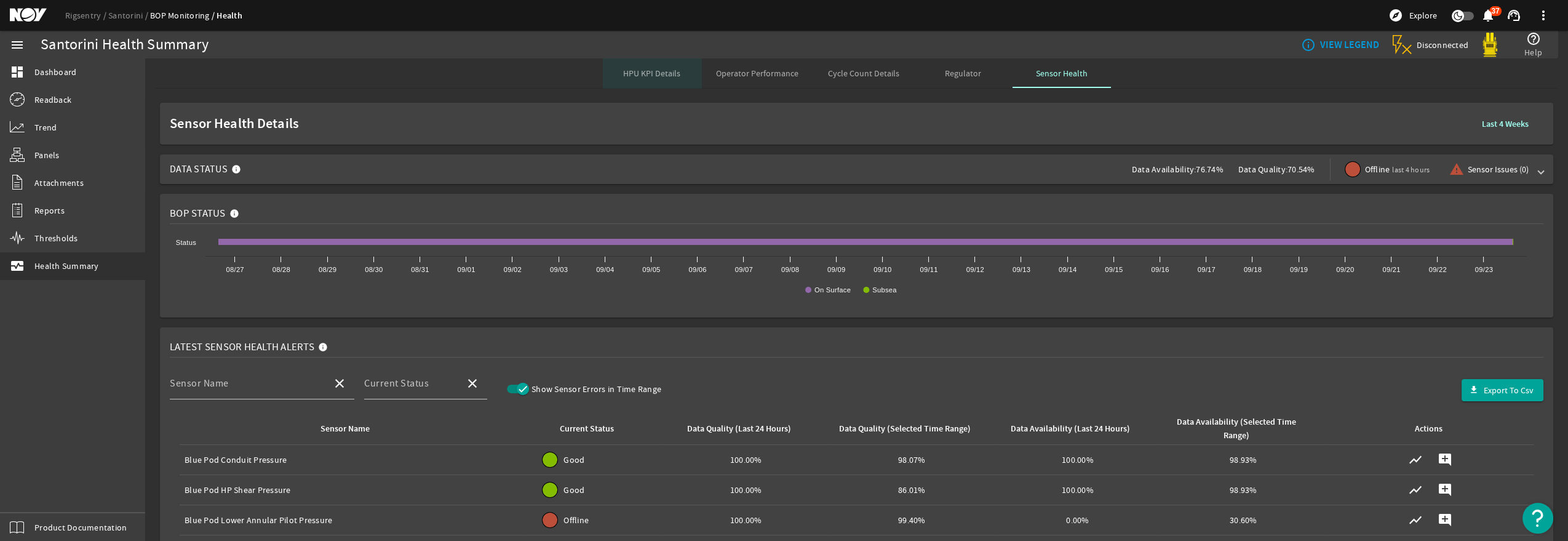
click at [651, 74] on span "HPU KPI Details" at bounding box center [651, 73] width 57 height 9
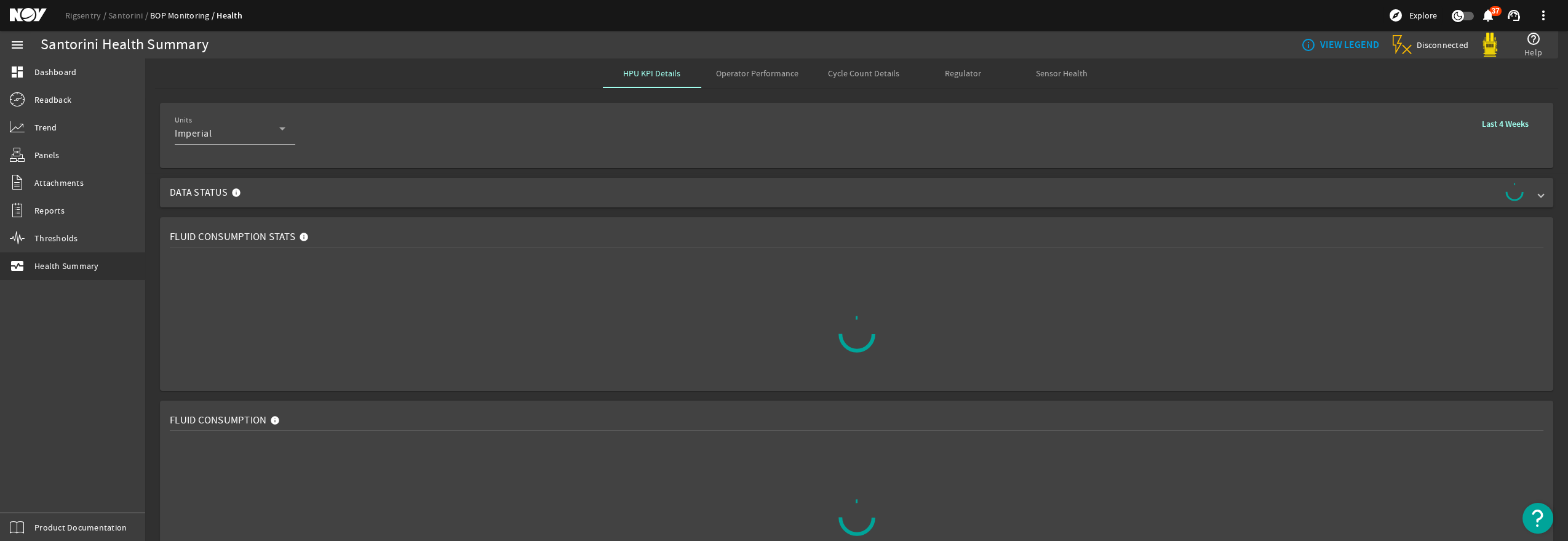
click at [278, 193] on span "Data Status" at bounding box center [854, 192] width 1369 height 20
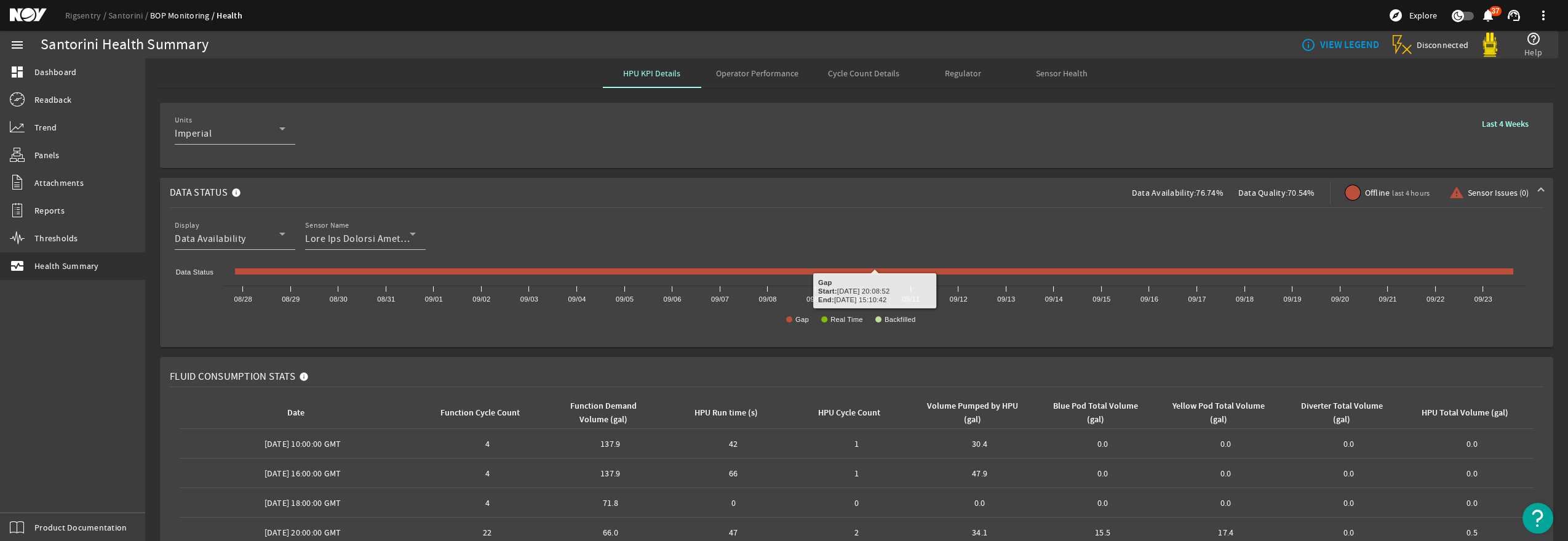
click at [384, 181] on span "Data Status Data Availability: 76.74% Data Quality: 70.54% Offline last 4 hours…" at bounding box center [854, 192] width 1369 height 30
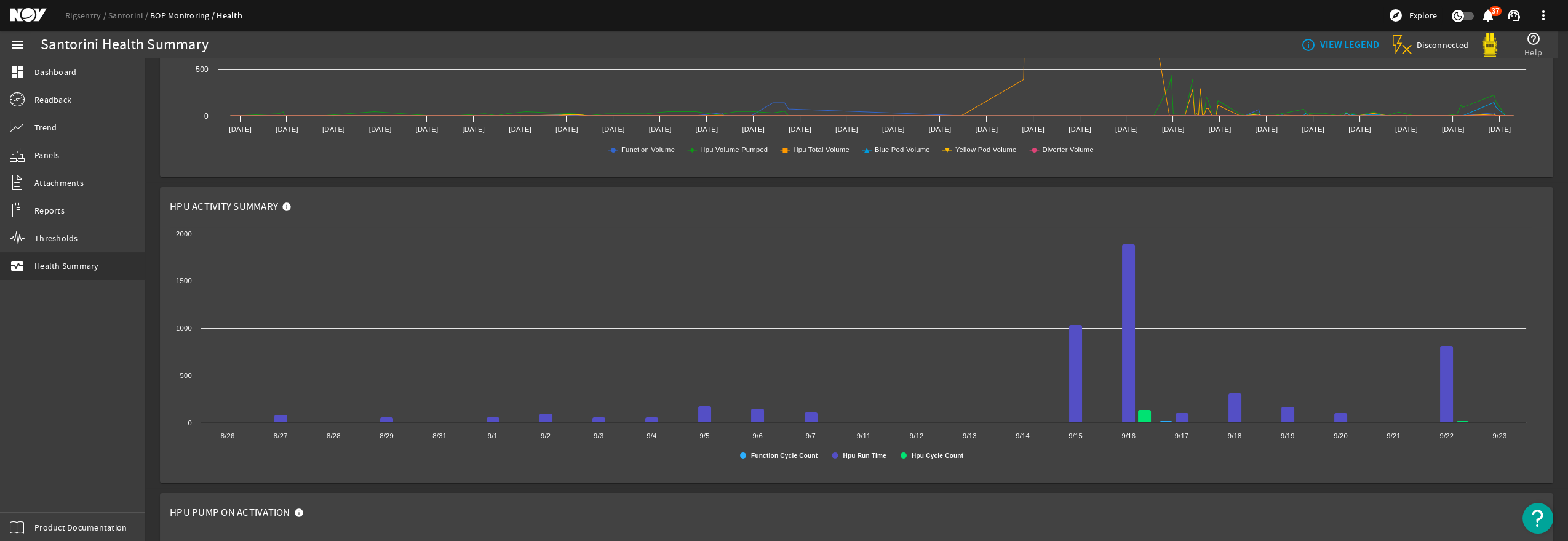
scroll to position [683, 0]
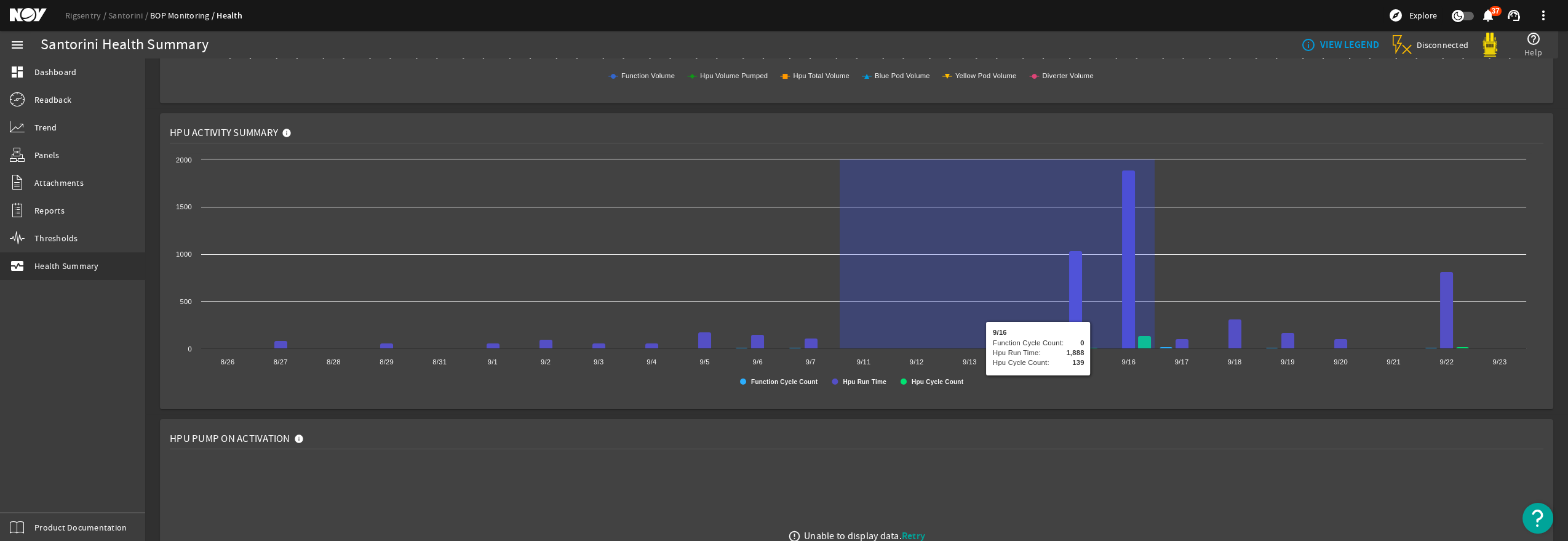
drag, startPoint x: 840, startPoint y: 302, endPoint x: 1167, endPoint y: 318, distance: 327.4
click at [1167, 318] on rect at bounding box center [851, 276] width 1363 height 246
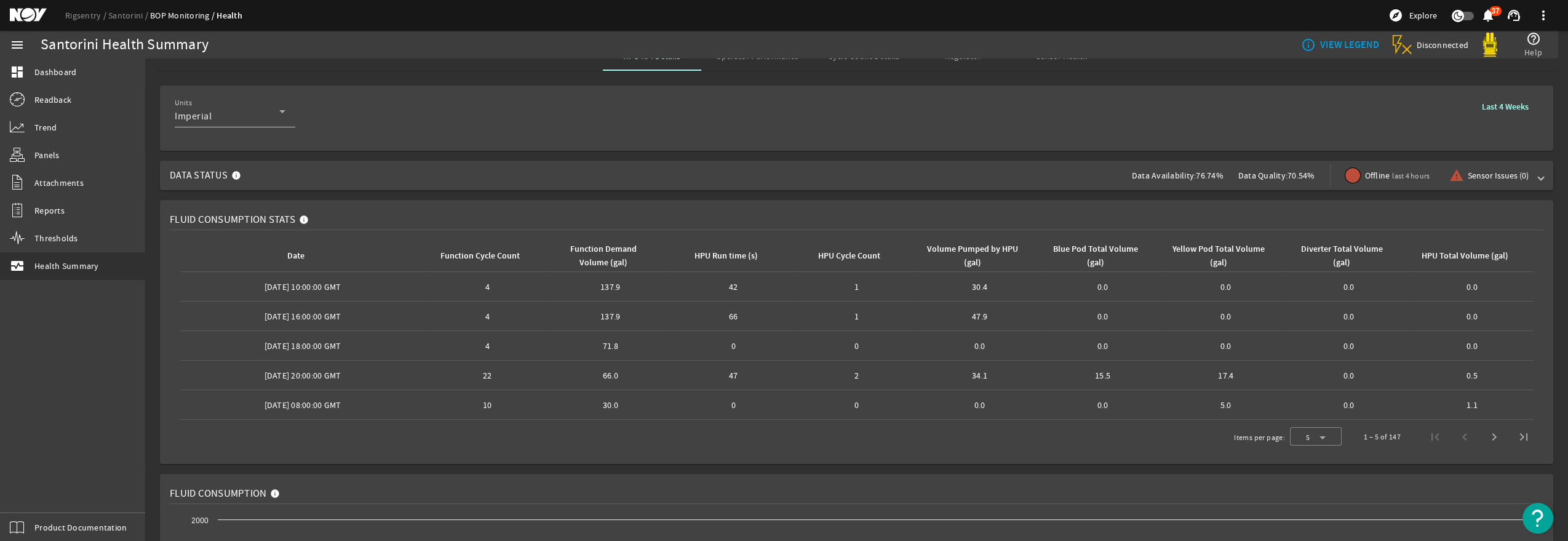
scroll to position [0, 0]
